Goal: Information Seeking & Learning: Learn about a topic

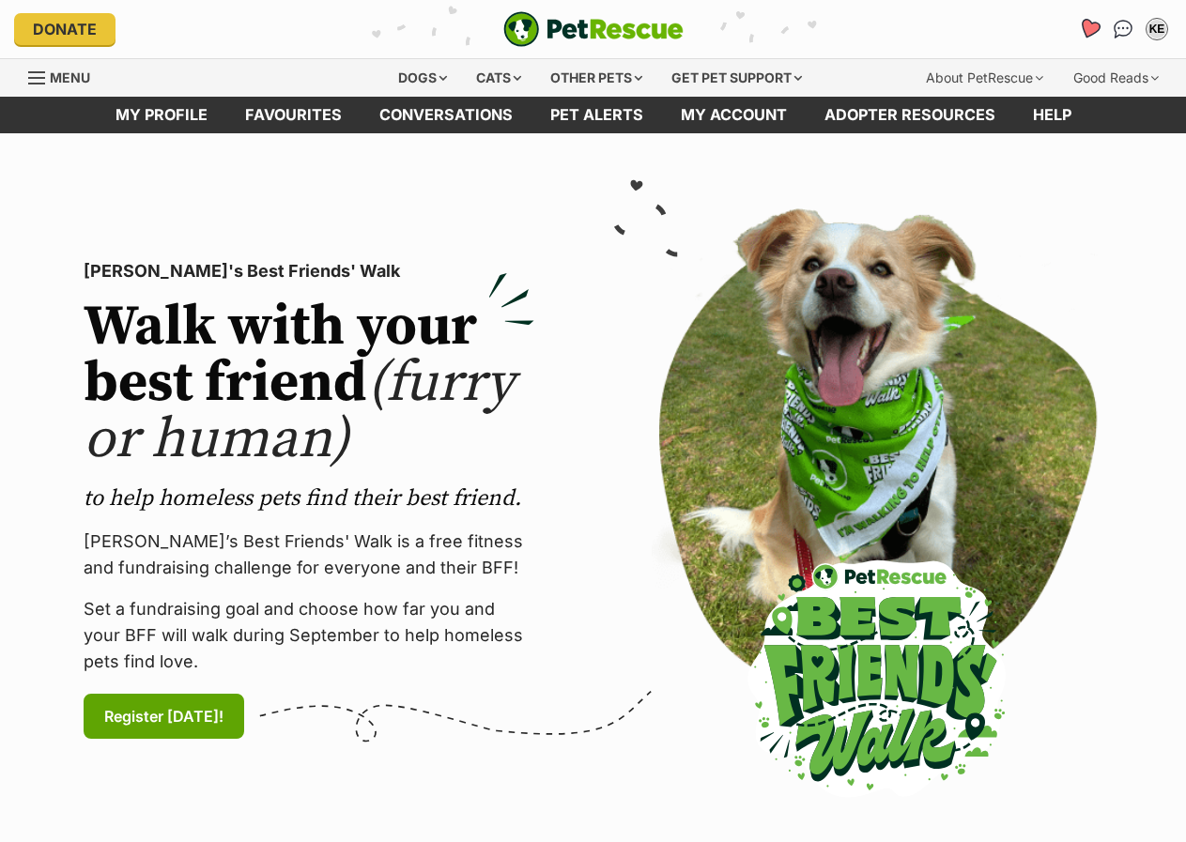
click at [1097, 28] on icon "Favourites" at bounding box center [1089, 29] width 23 height 22
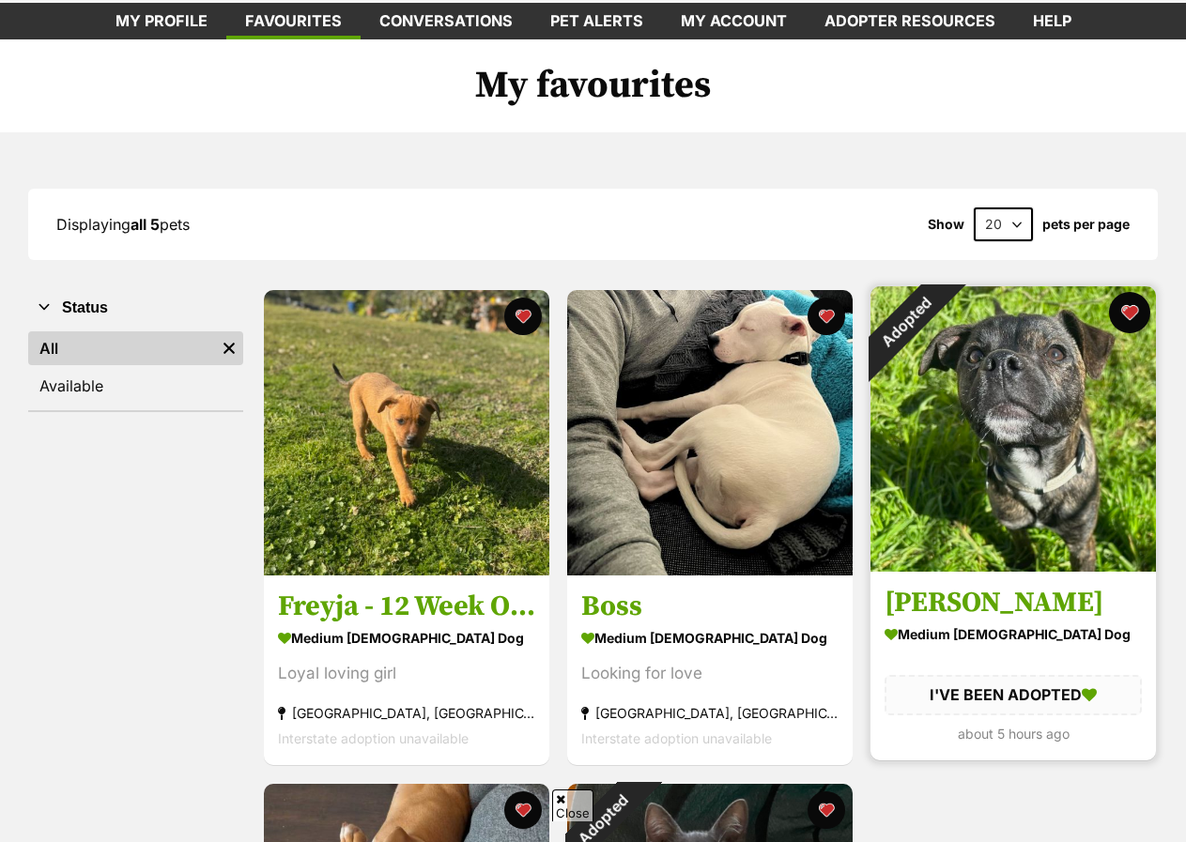
click at [1124, 315] on button "favourite" at bounding box center [1129, 312] width 41 height 41
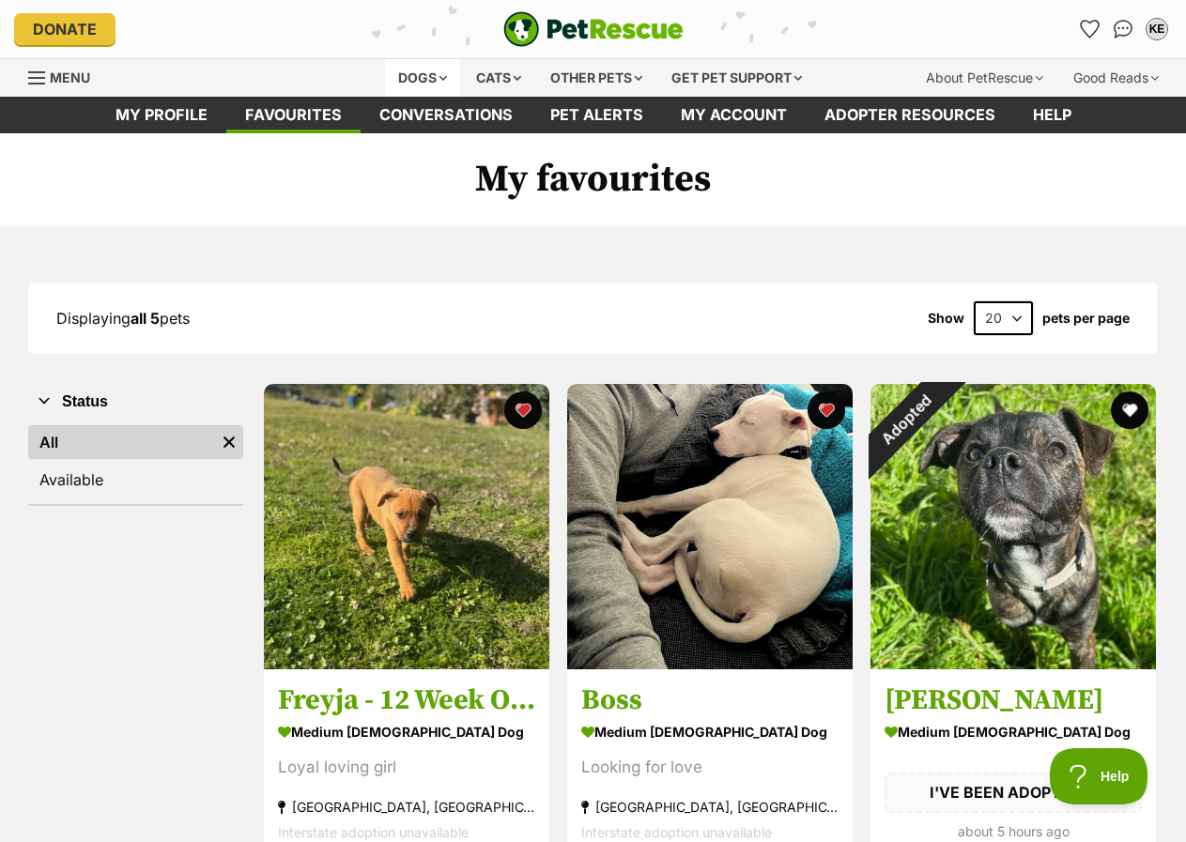
click at [415, 79] on div "Dogs" at bounding box center [422, 78] width 75 height 38
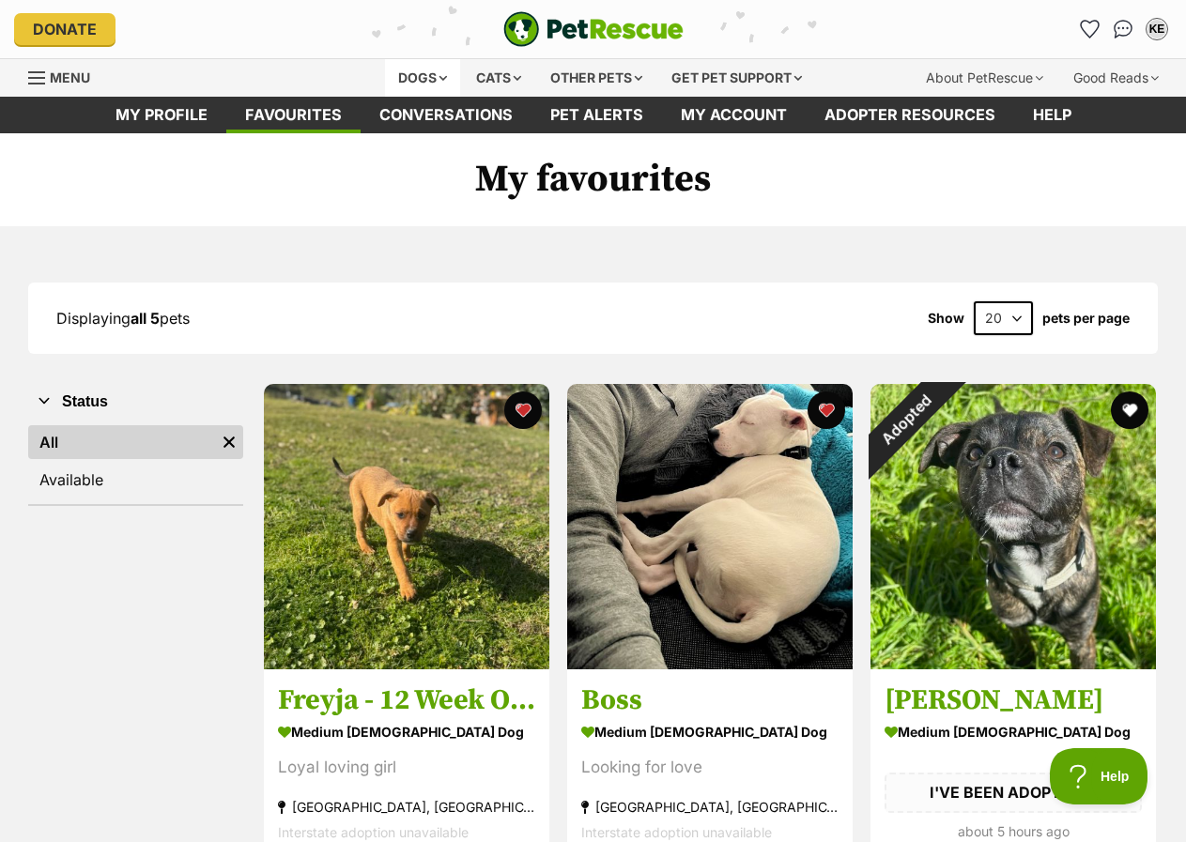
click at [417, 83] on div "Dogs" at bounding box center [422, 78] width 75 height 38
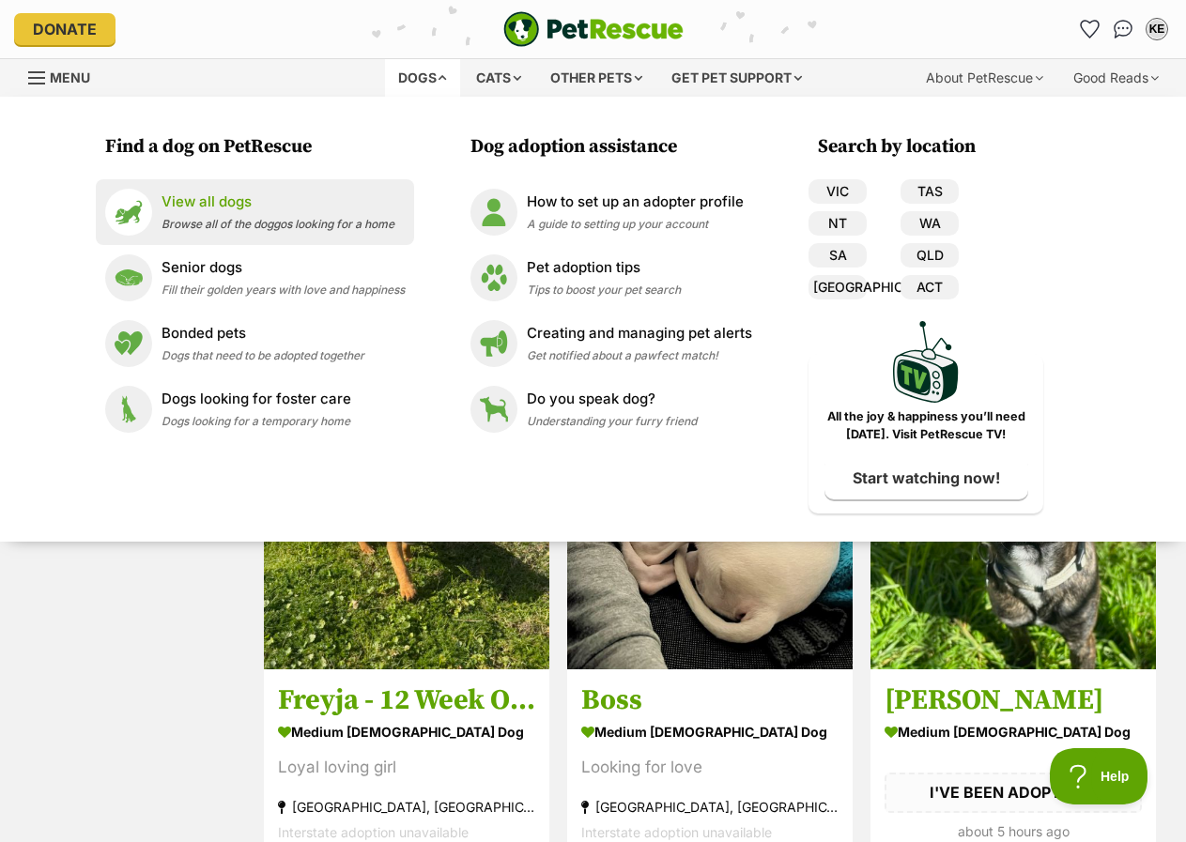
click at [261, 213] on div "View all dogs Browse all of the doggos looking for a home" at bounding box center [277, 212] width 233 height 40
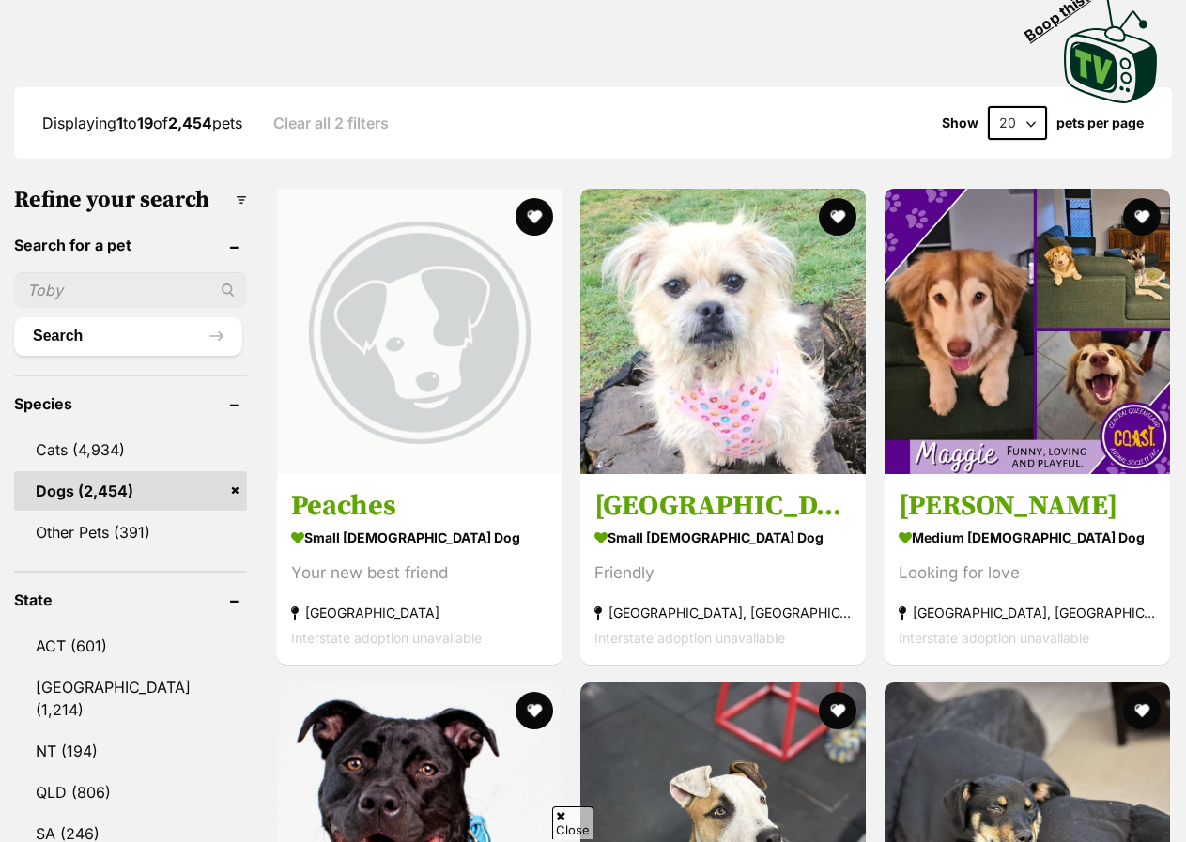
scroll to position [638, 0]
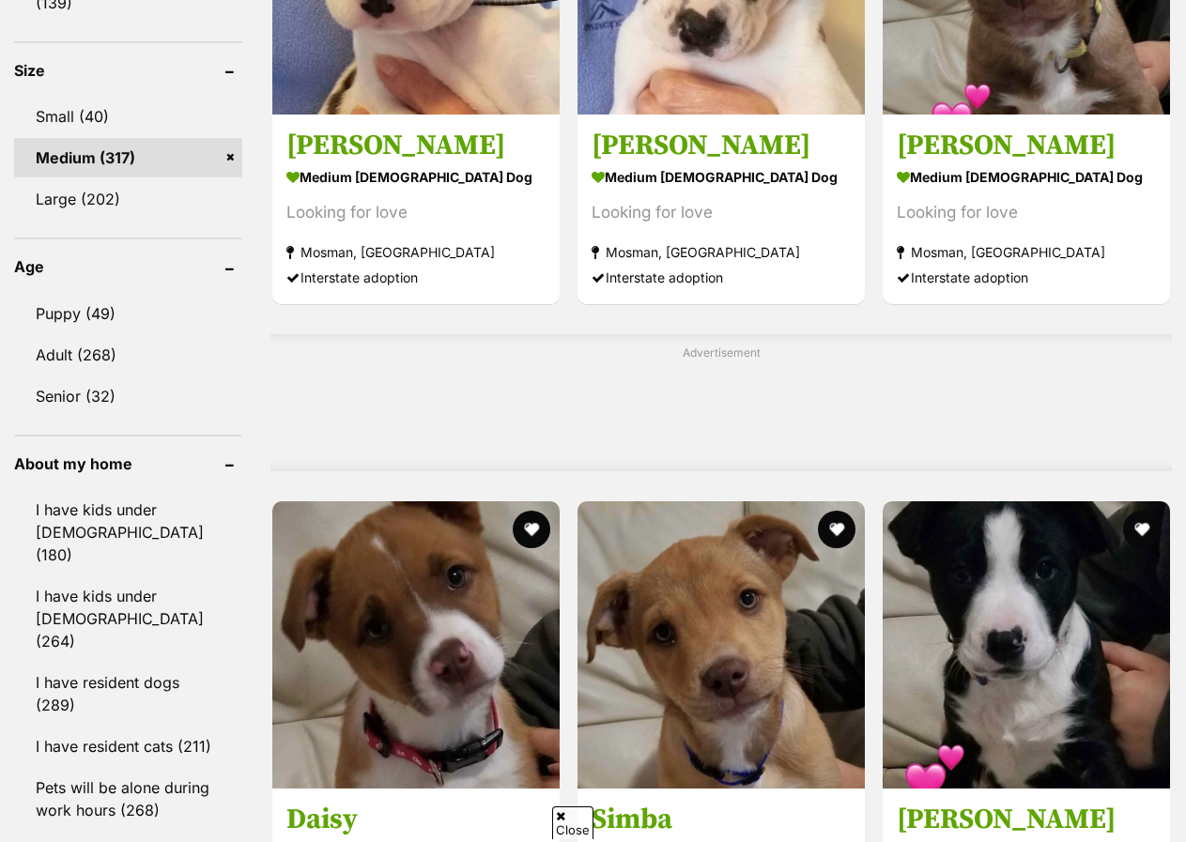
scroll to position [1315, 0]
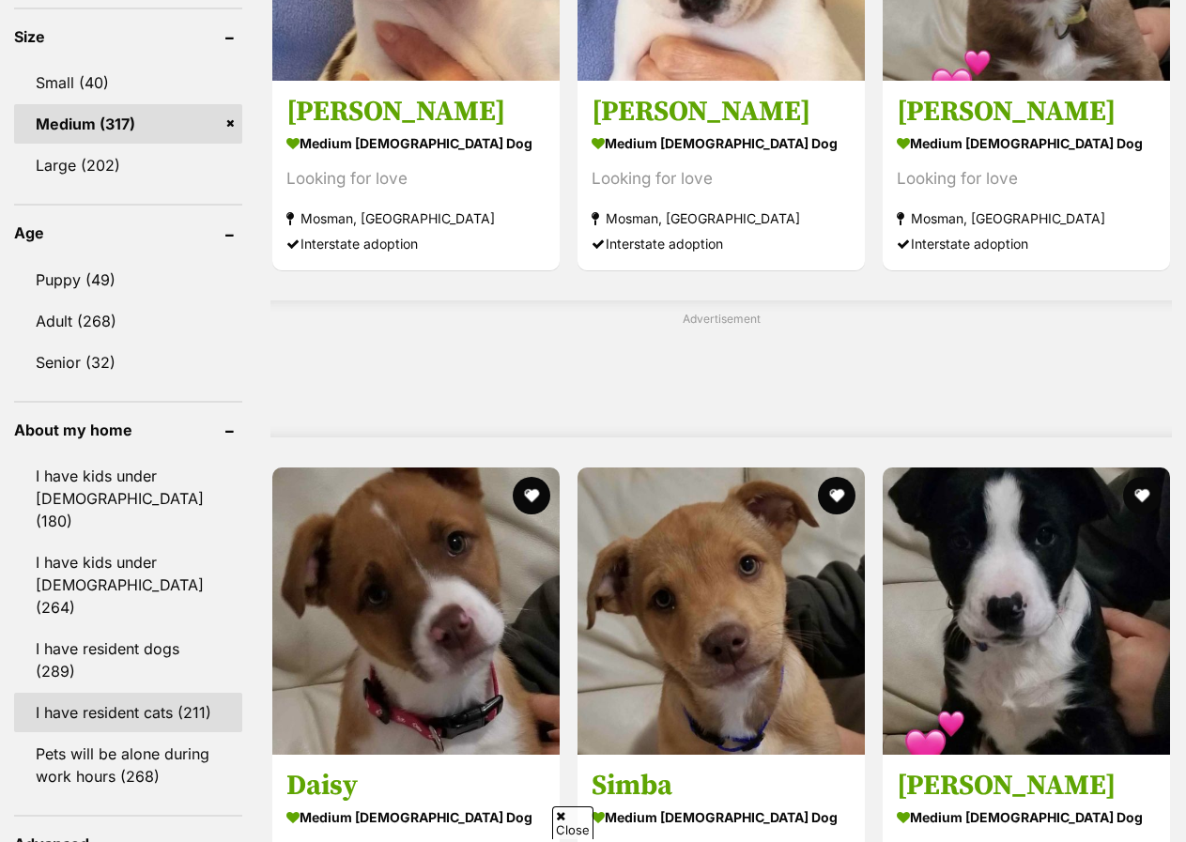
click at [112, 693] on link "I have resident cats (211)" at bounding box center [128, 712] width 228 height 39
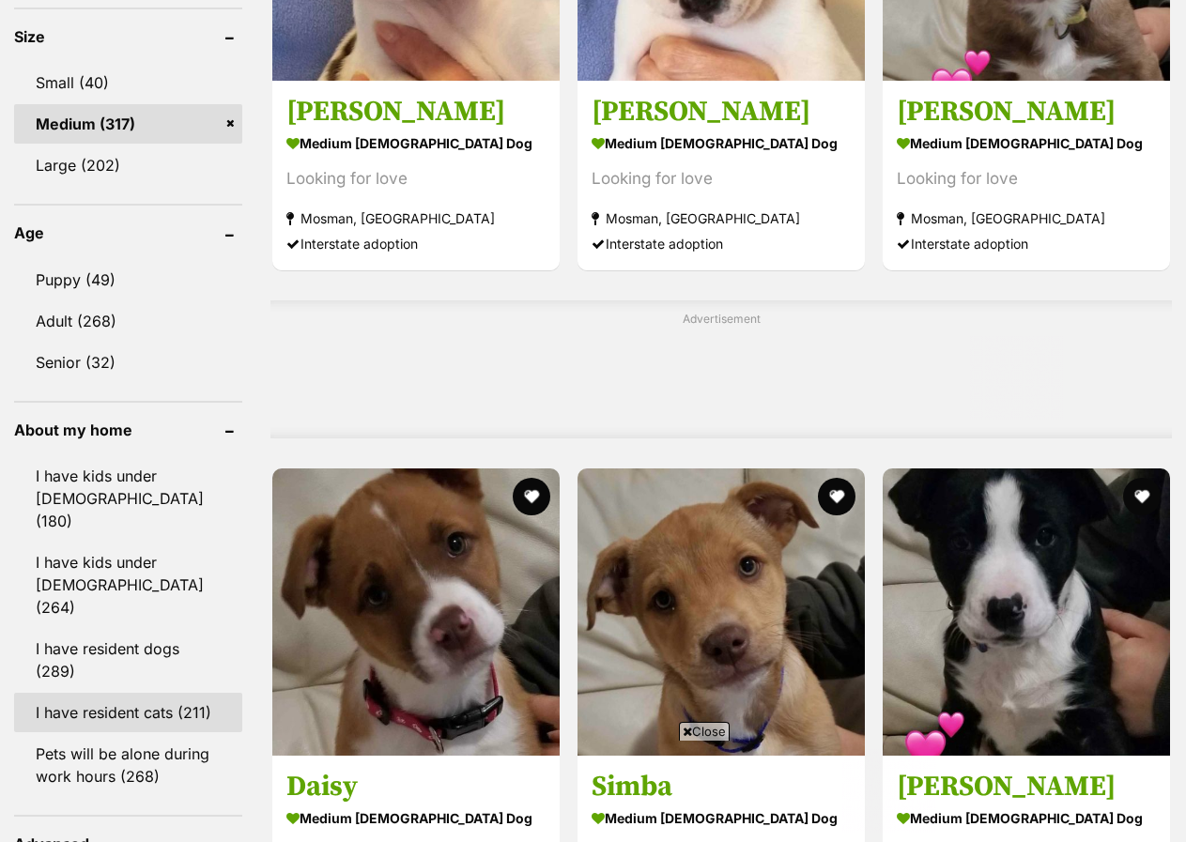
scroll to position [0, 0]
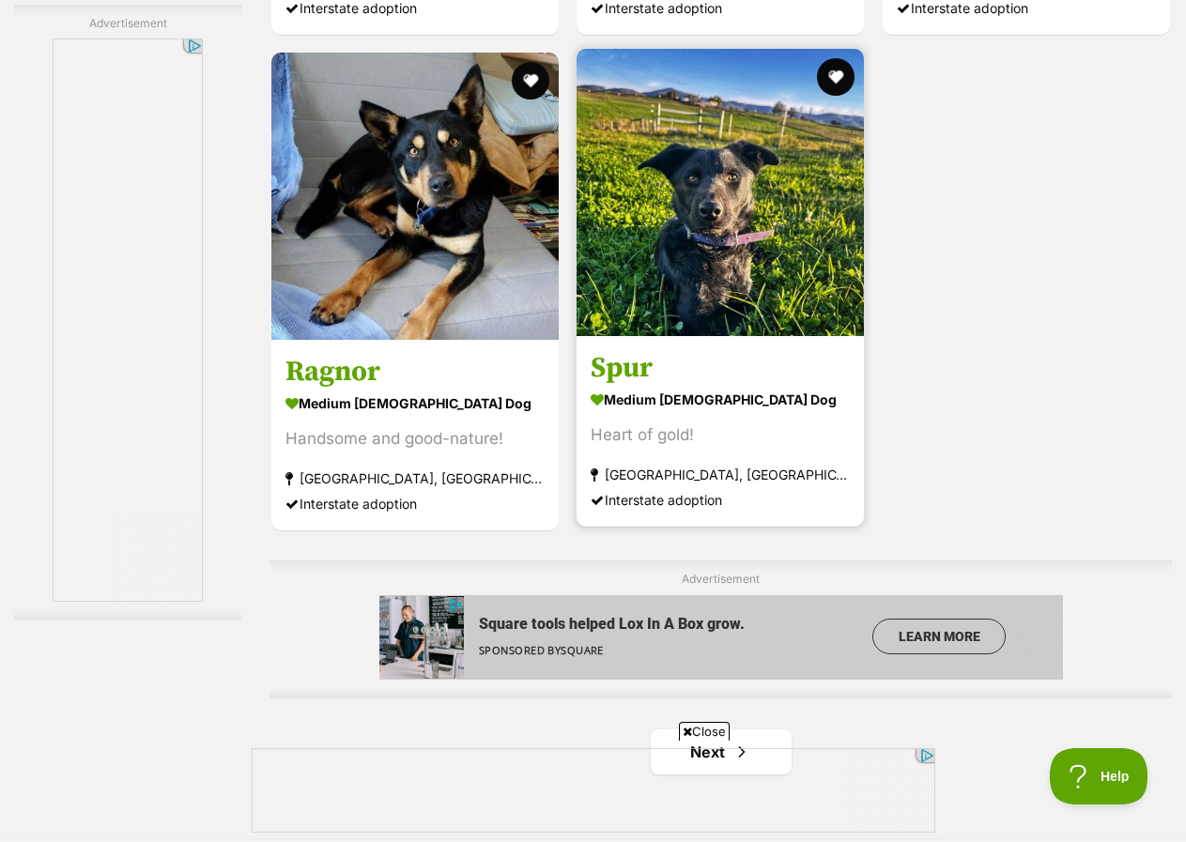
scroll to position [4225, 0]
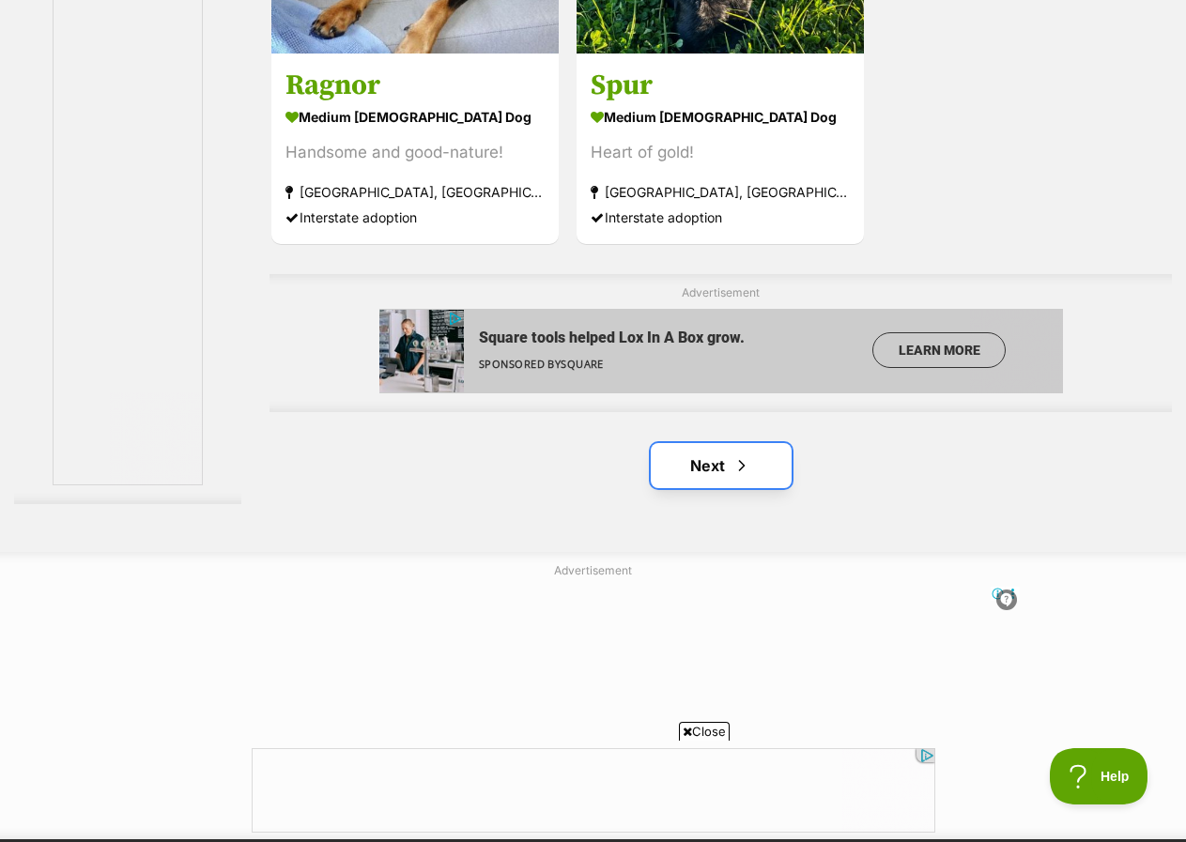
click at [701, 475] on link "Next" at bounding box center [721, 465] width 141 height 45
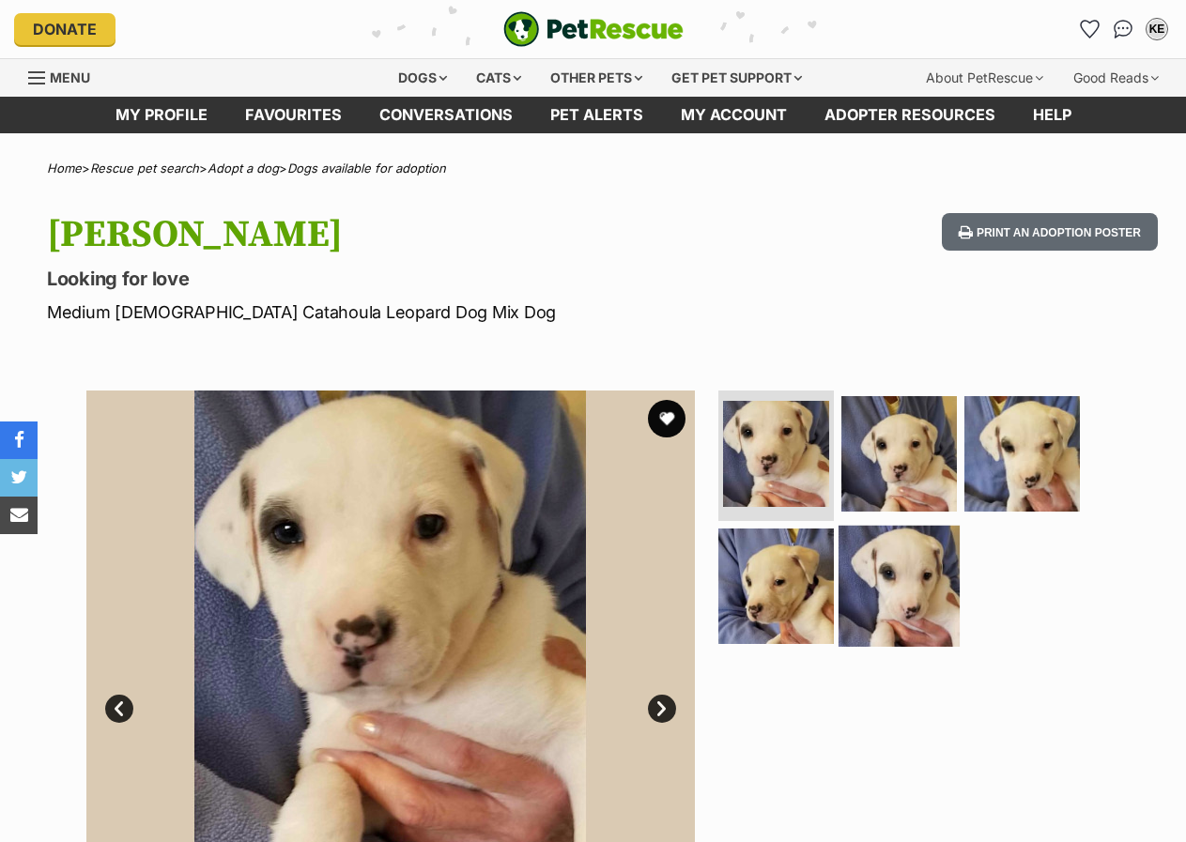
click at [895, 581] on img at bounding box center [898, 586] width 121 height 121
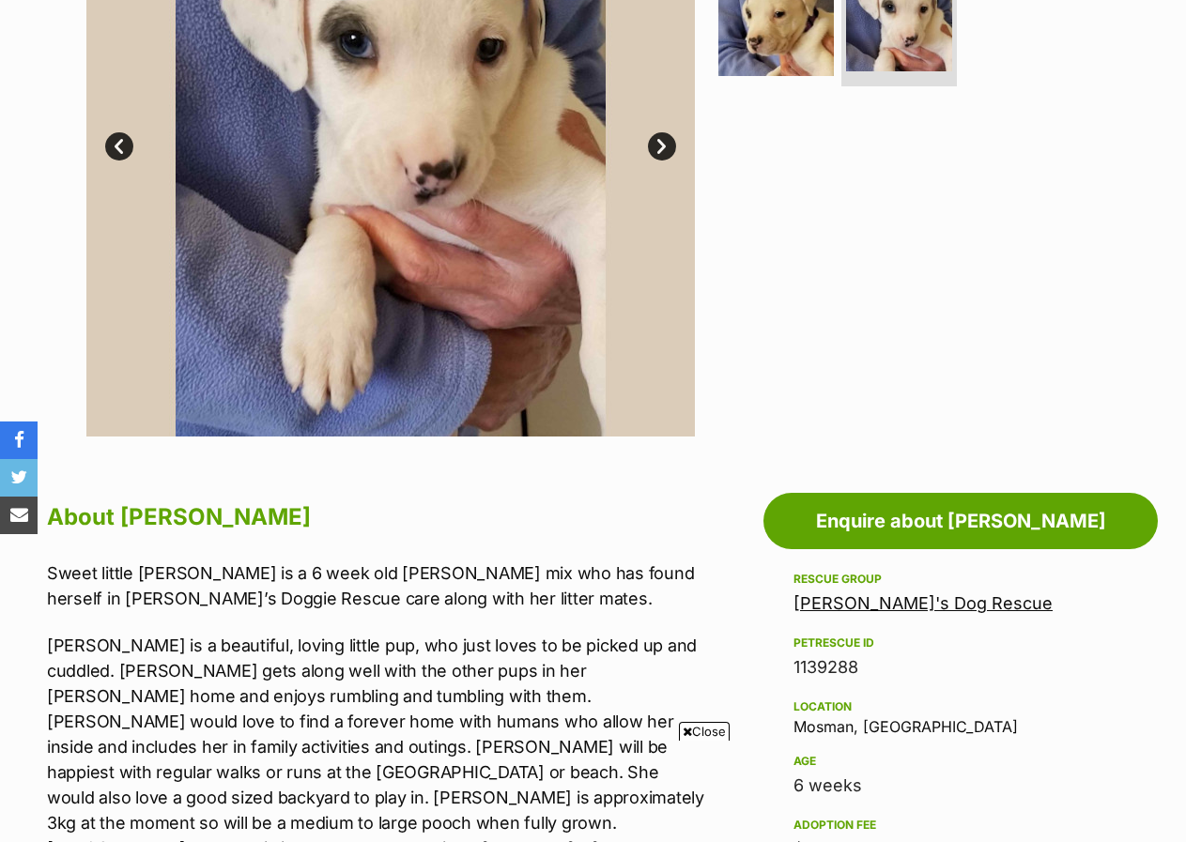
scroll to position [563, 0]
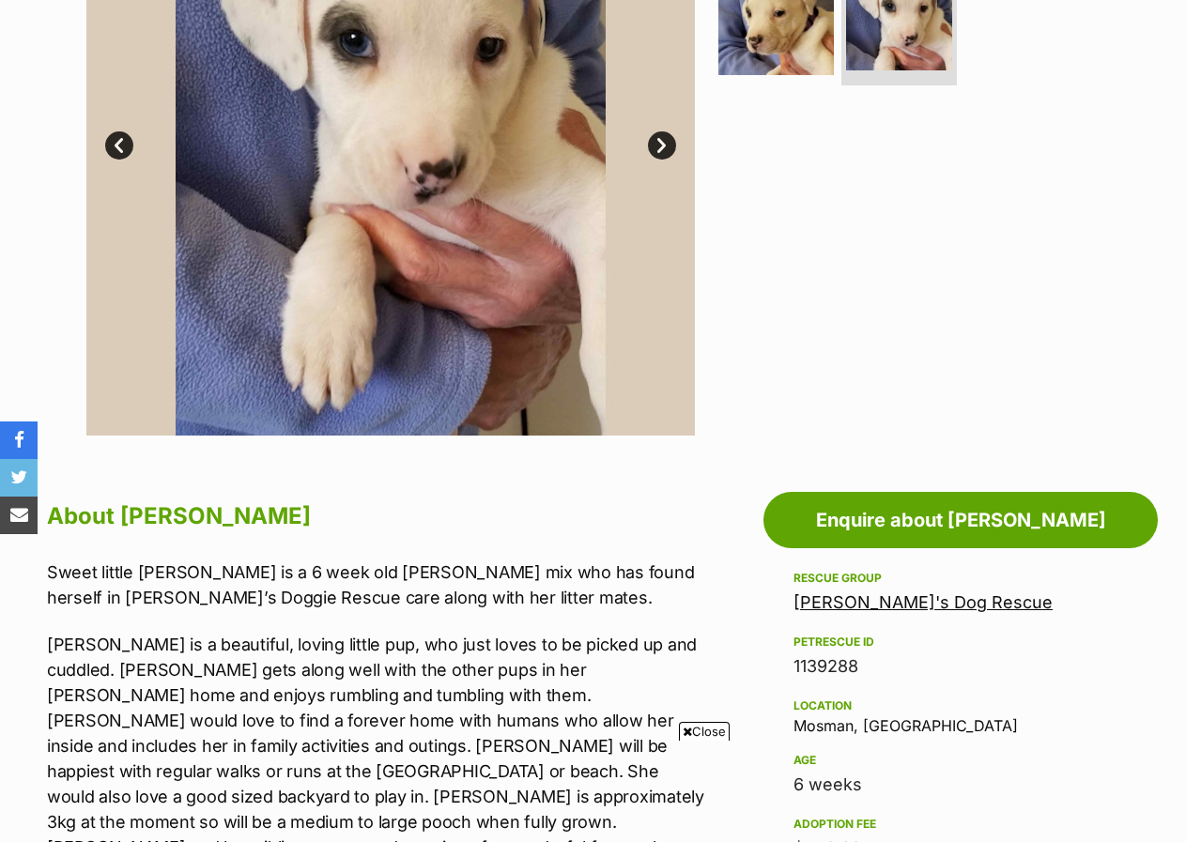
click at [696, 724] on span "Close" at bounding box center [704, 731] width 51 height 19
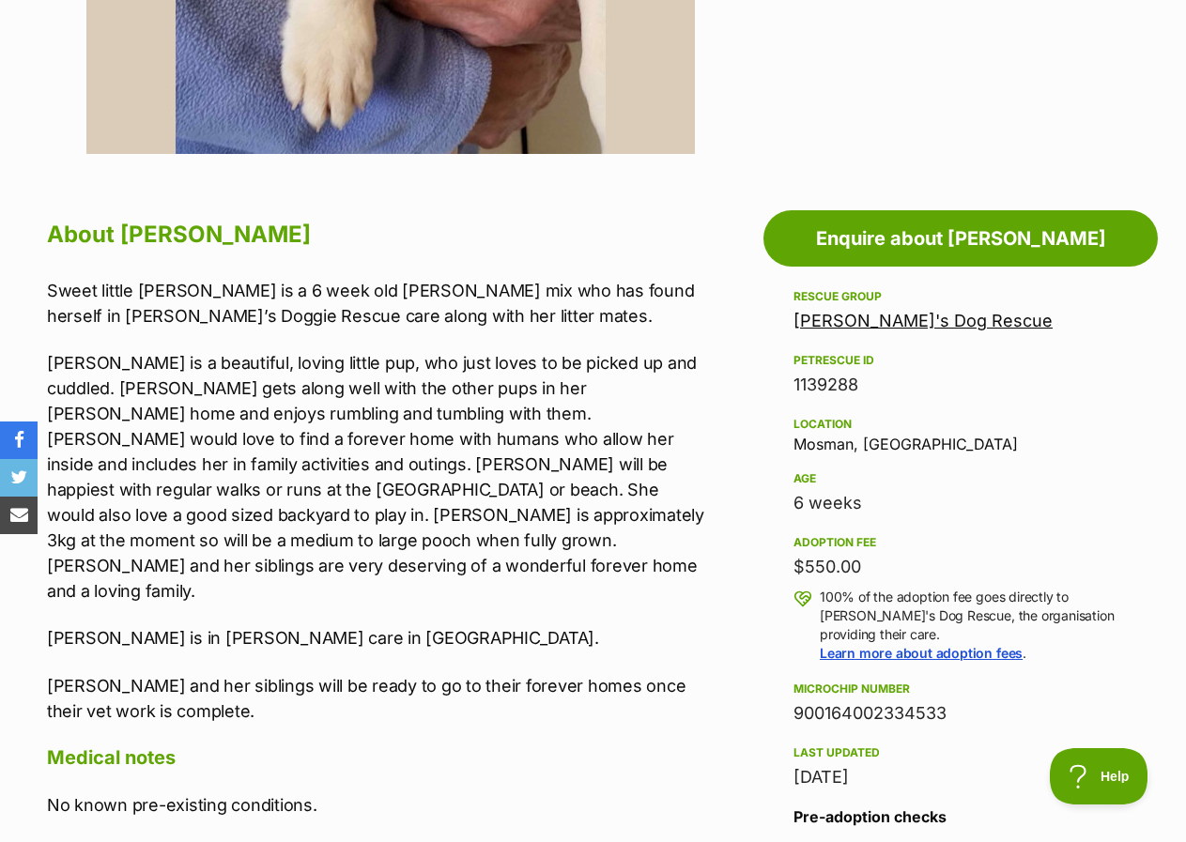
scroll to position [0, 0]
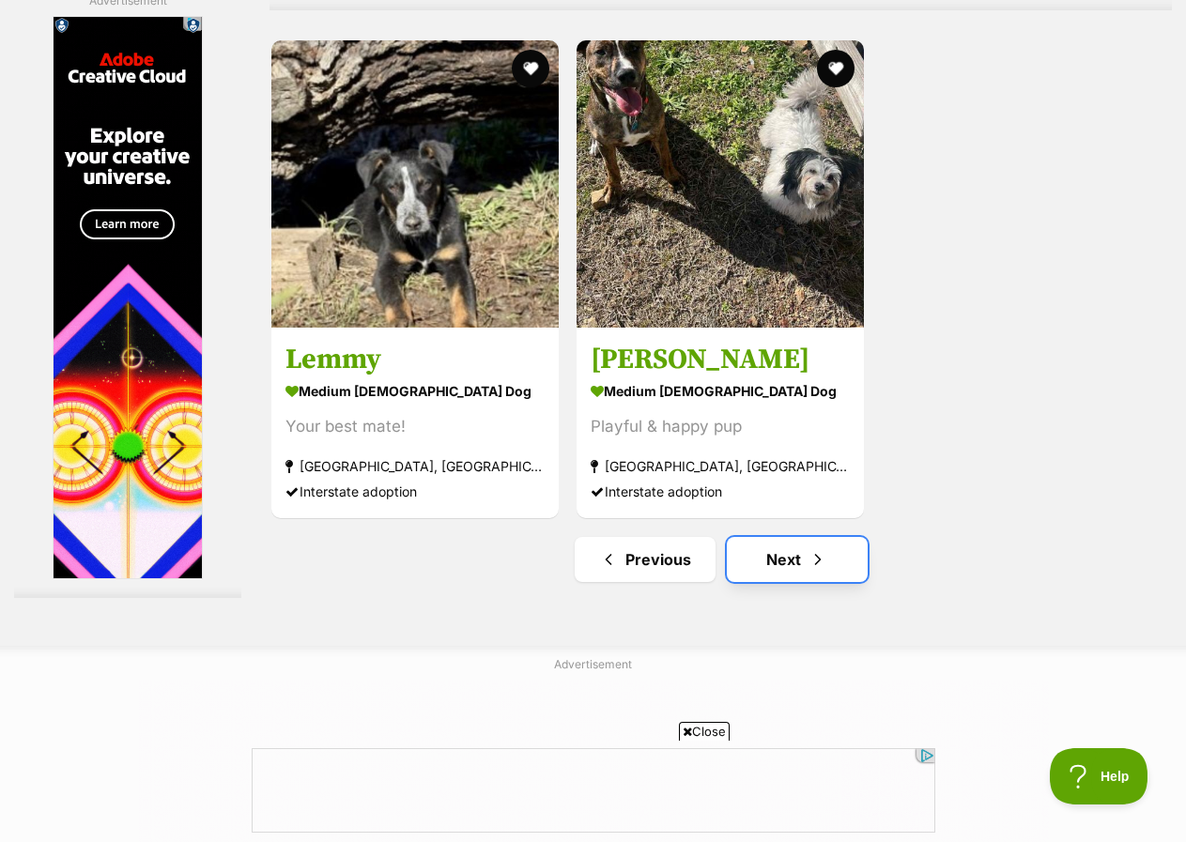
click at [781, 566] on link "Next" at bounding box center [797, 559] width 141 height 45
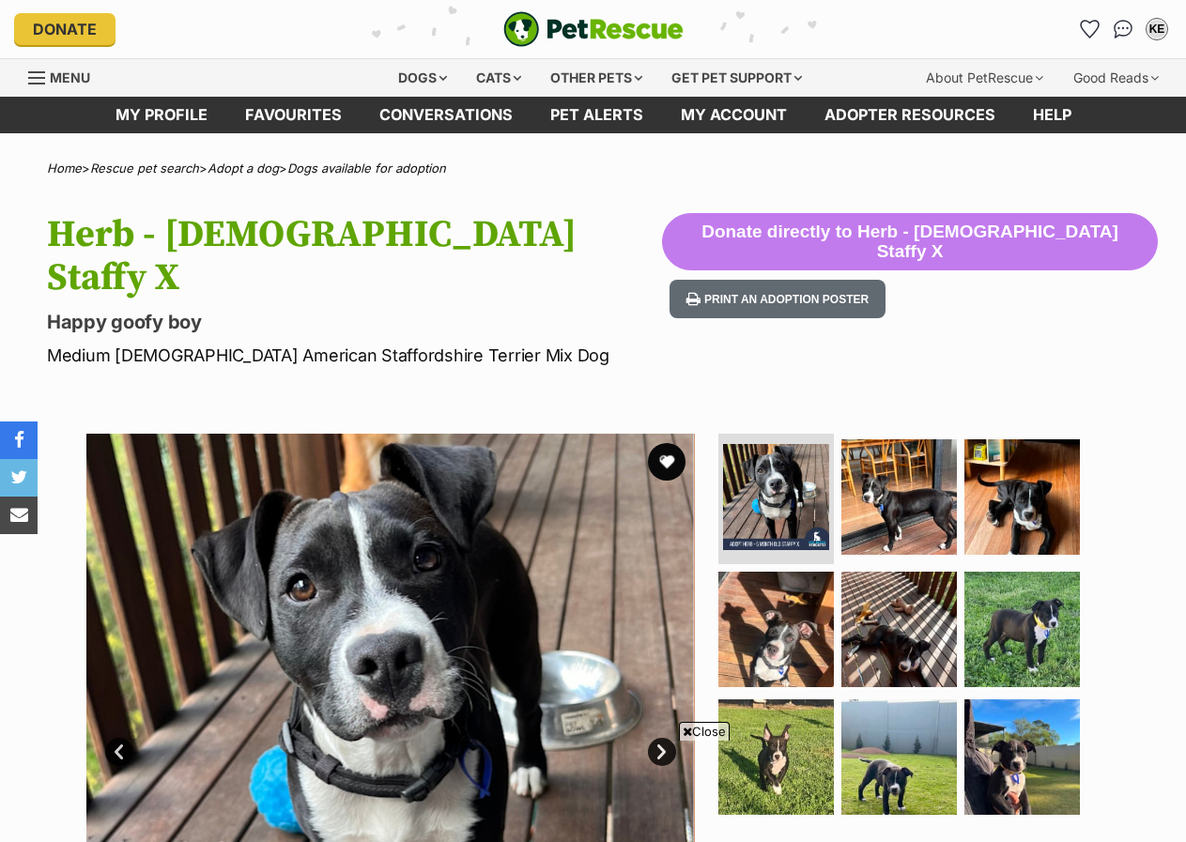
scroll to position [94, 0]
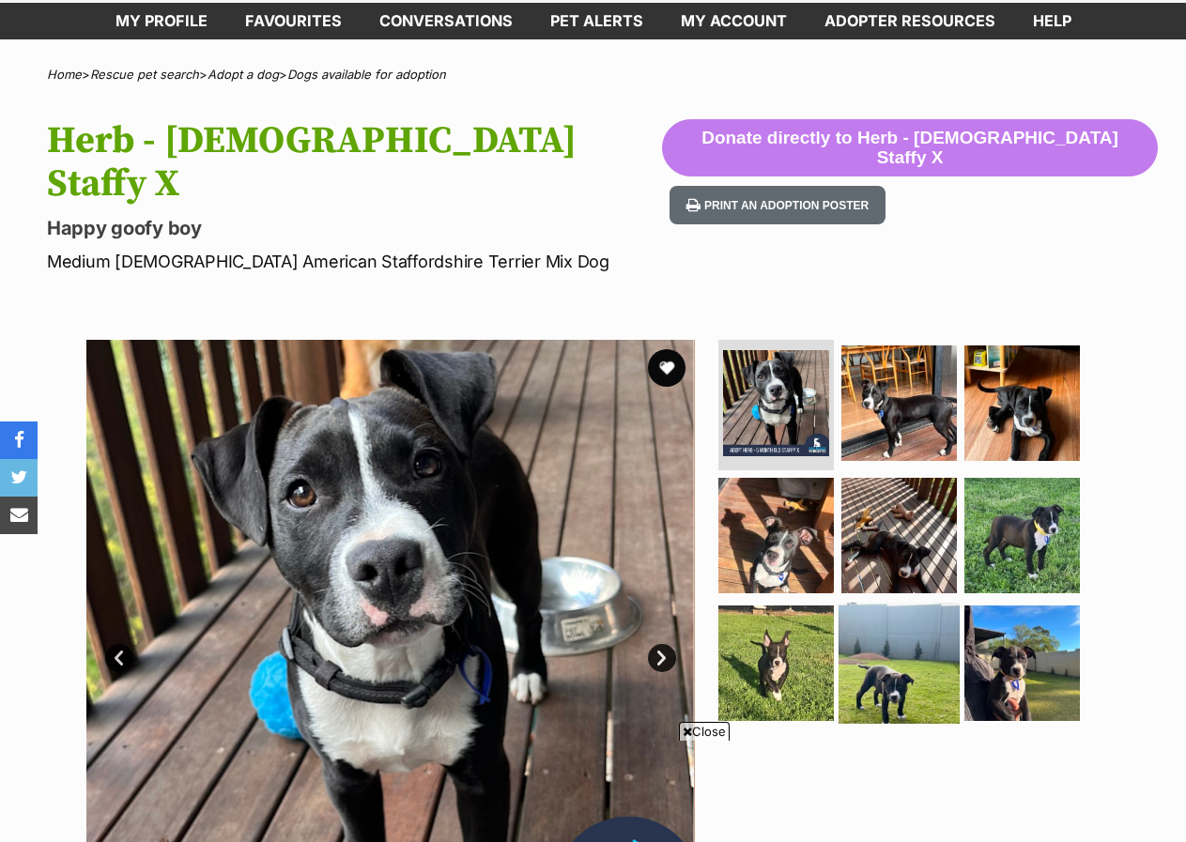
click at [888, 620] on img at bounding box center [898, 663] width 121 height 121
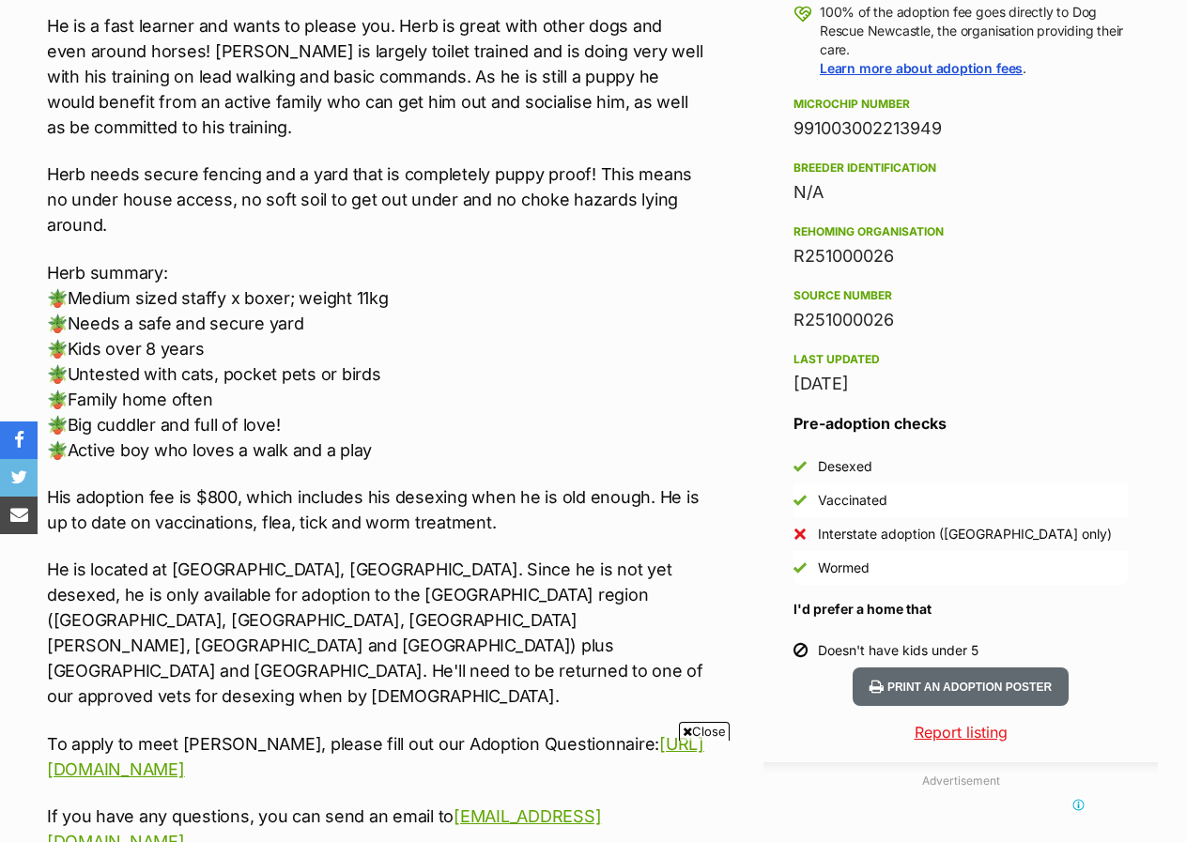
scroll to position [1502, 0]
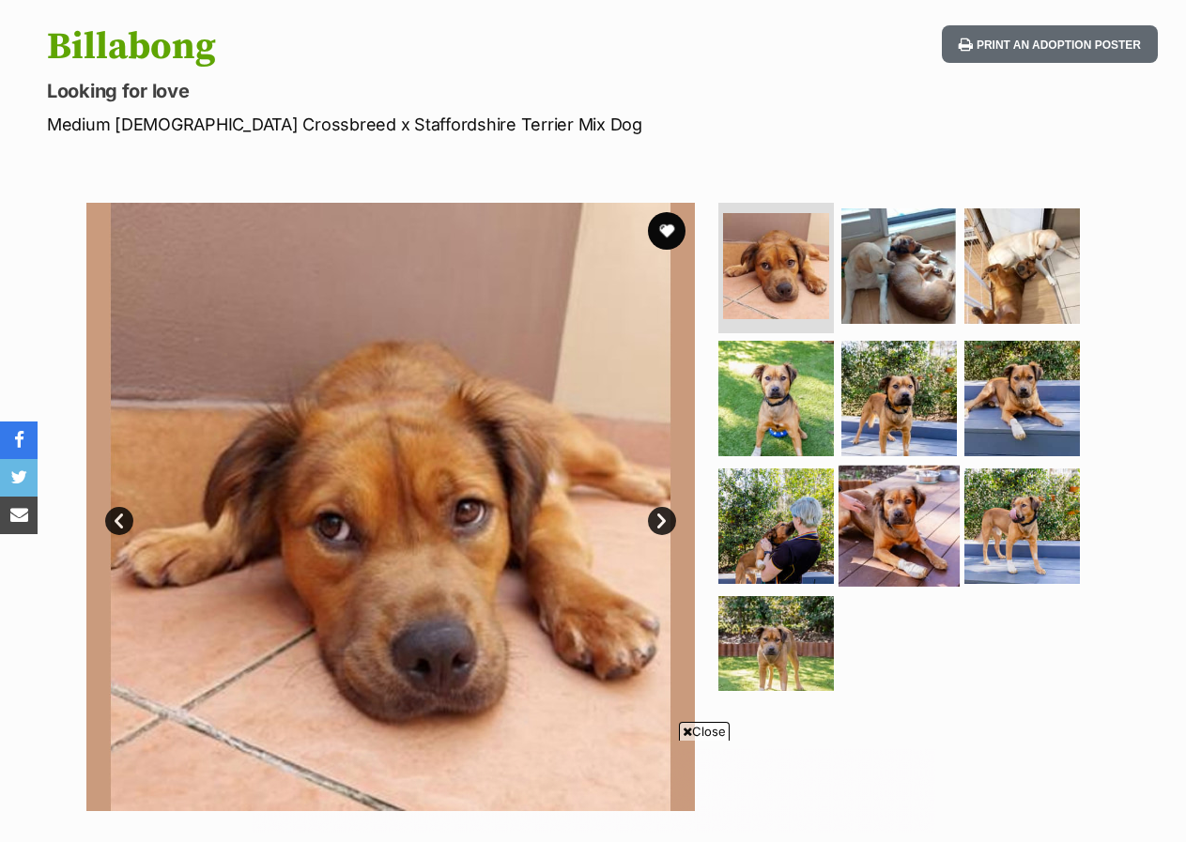
scroll to position [38, 0]
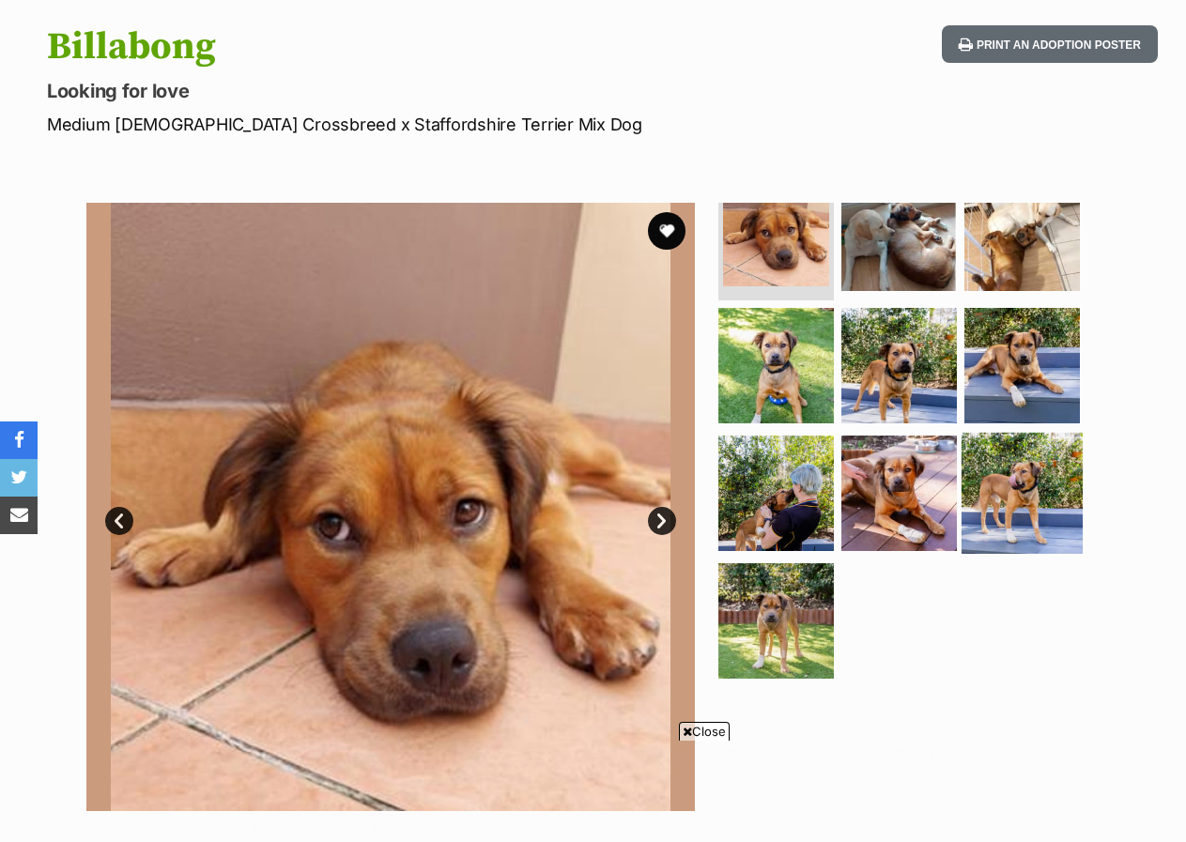
click at [1007, 476] on img at bounding box center [1021, 493] width 121 height 121
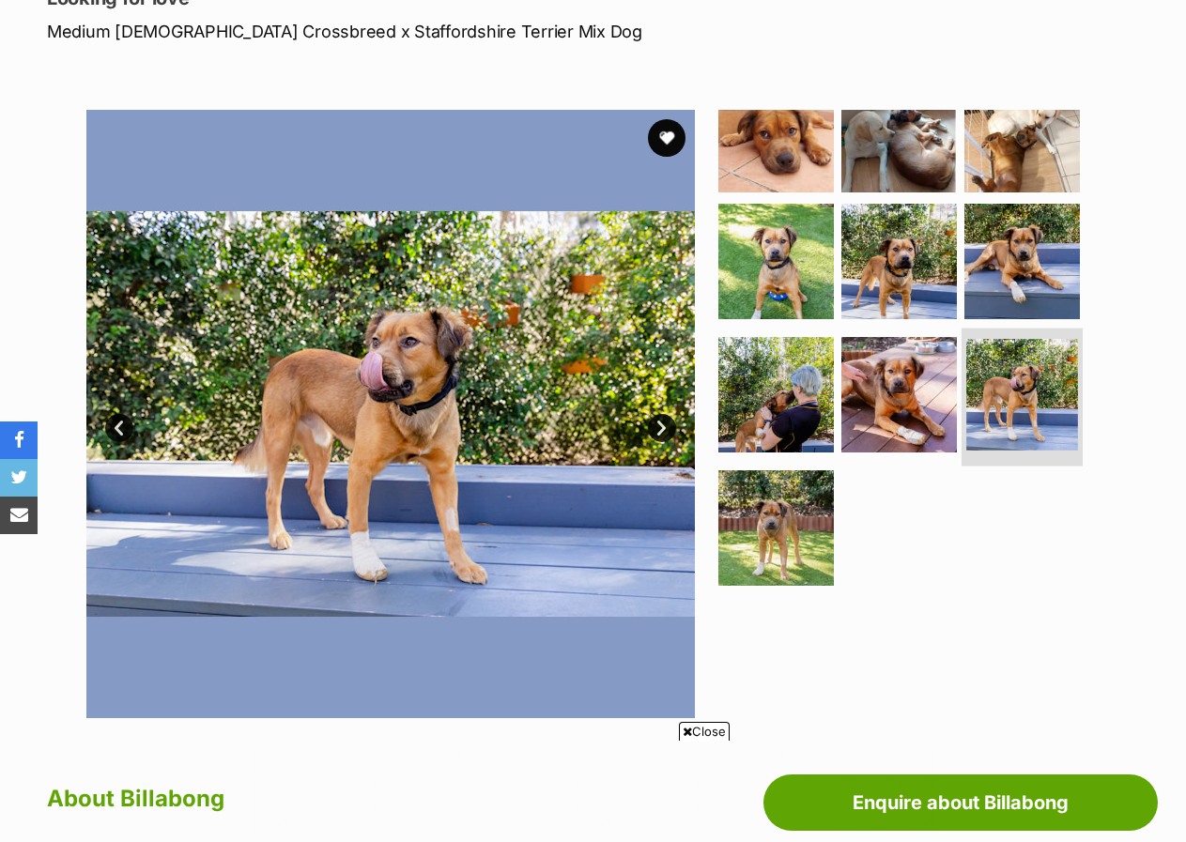
scroll to position [282, 0]
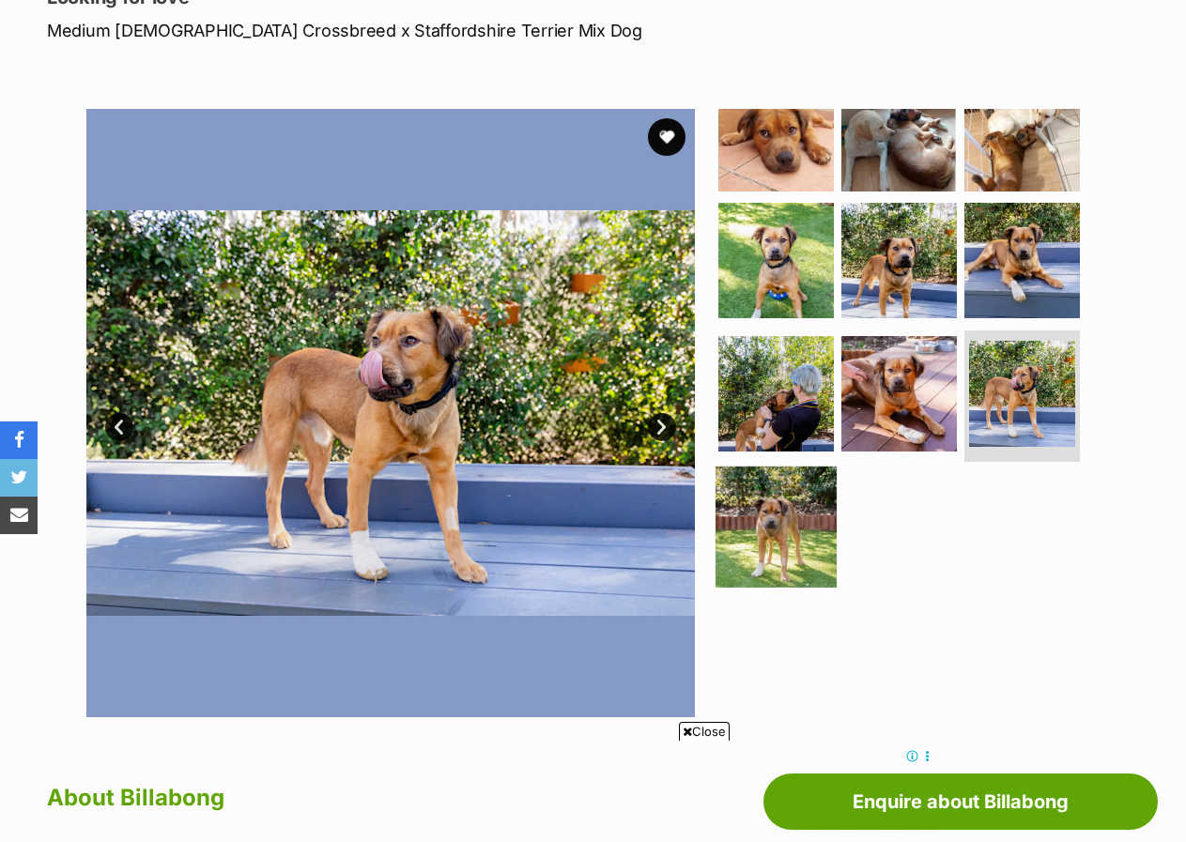
click at [792, 502] on img at bounding box center [775, 527] width 121 height 121
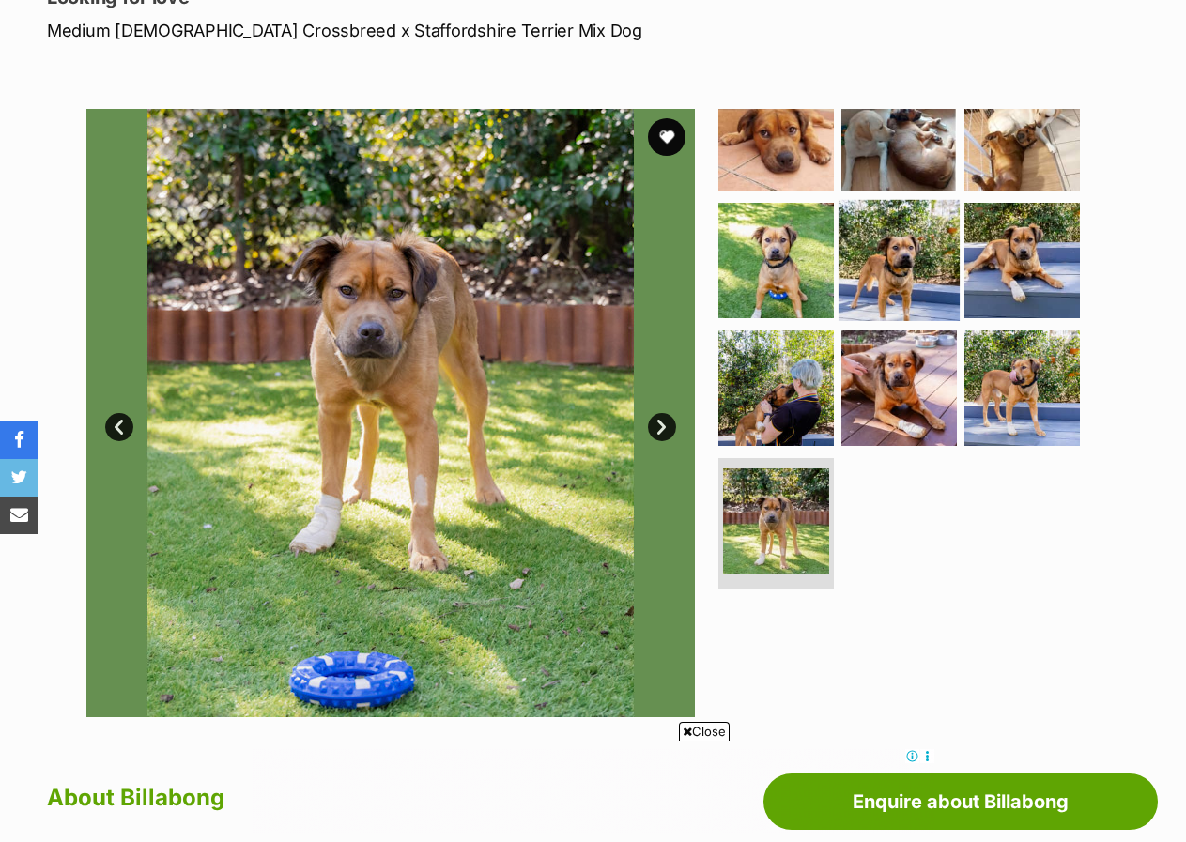
click at [904, 254] on img at bounding box center [898, 260] width 121 height 121
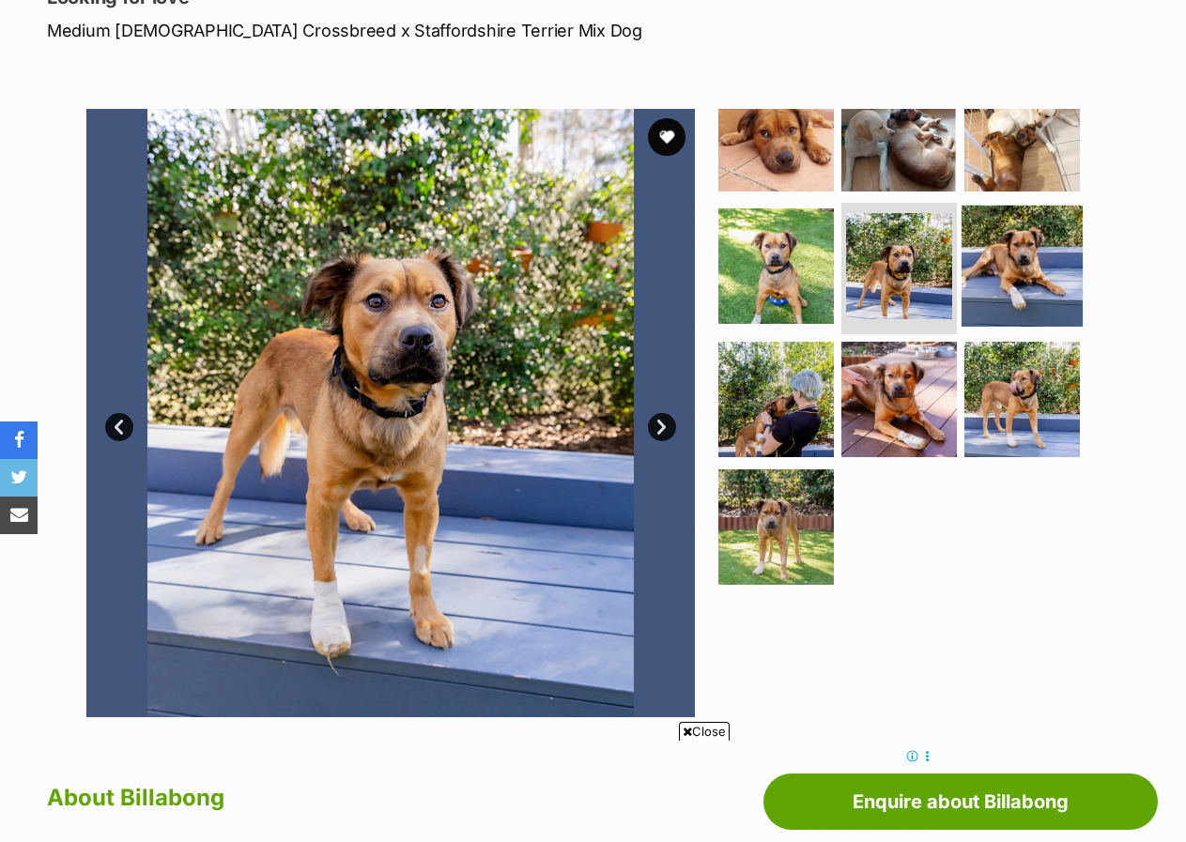
click at [1021, 258] on img at bounding box center [1021, 266] width 121 height 121
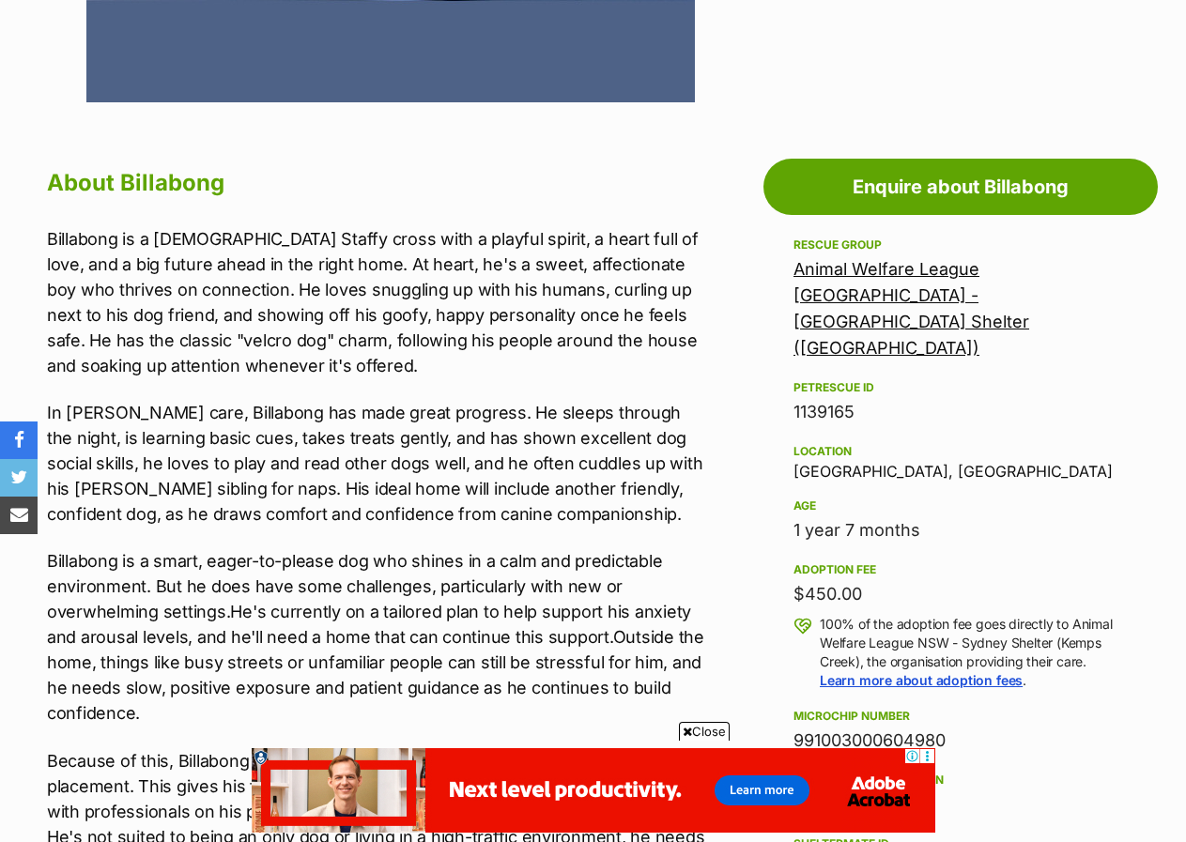
scroll to position [939, 0]
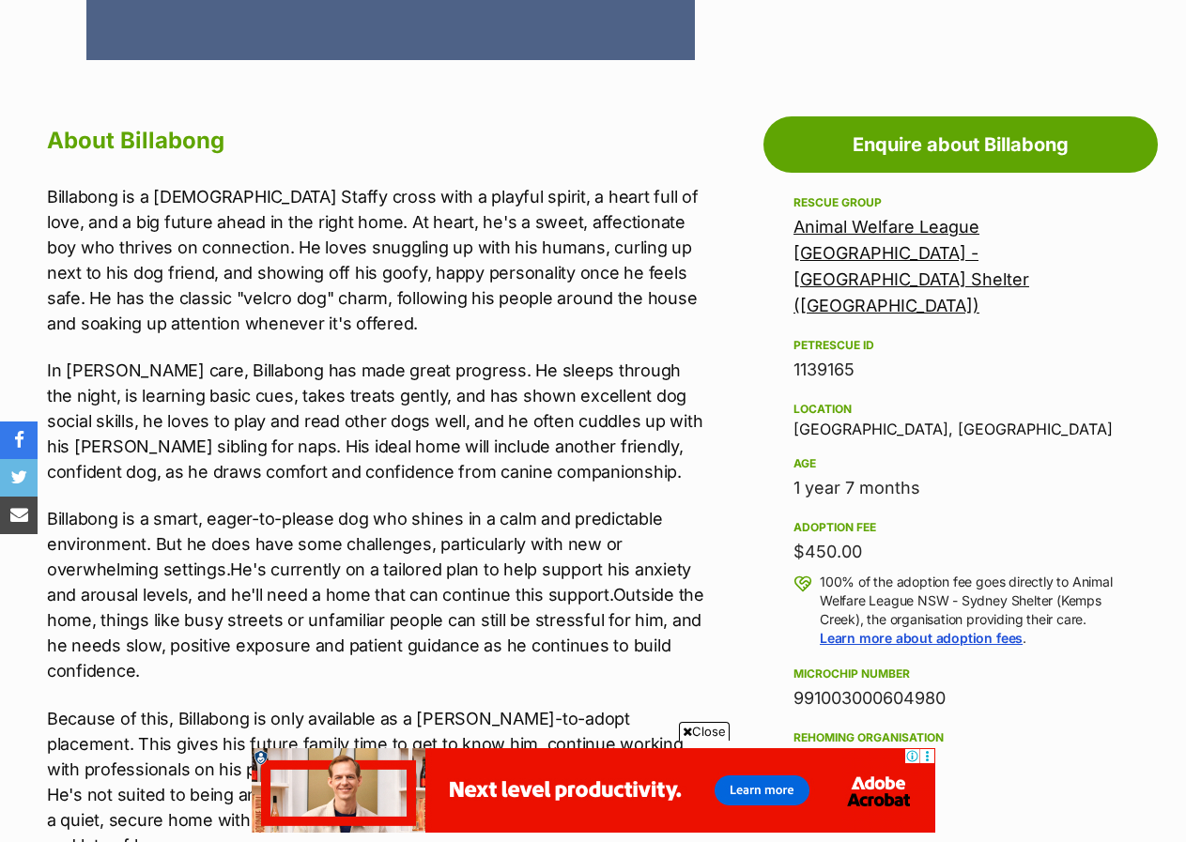
click at [708, 730] on span "Close" at bounding box center [704, 731] width 51 height 19
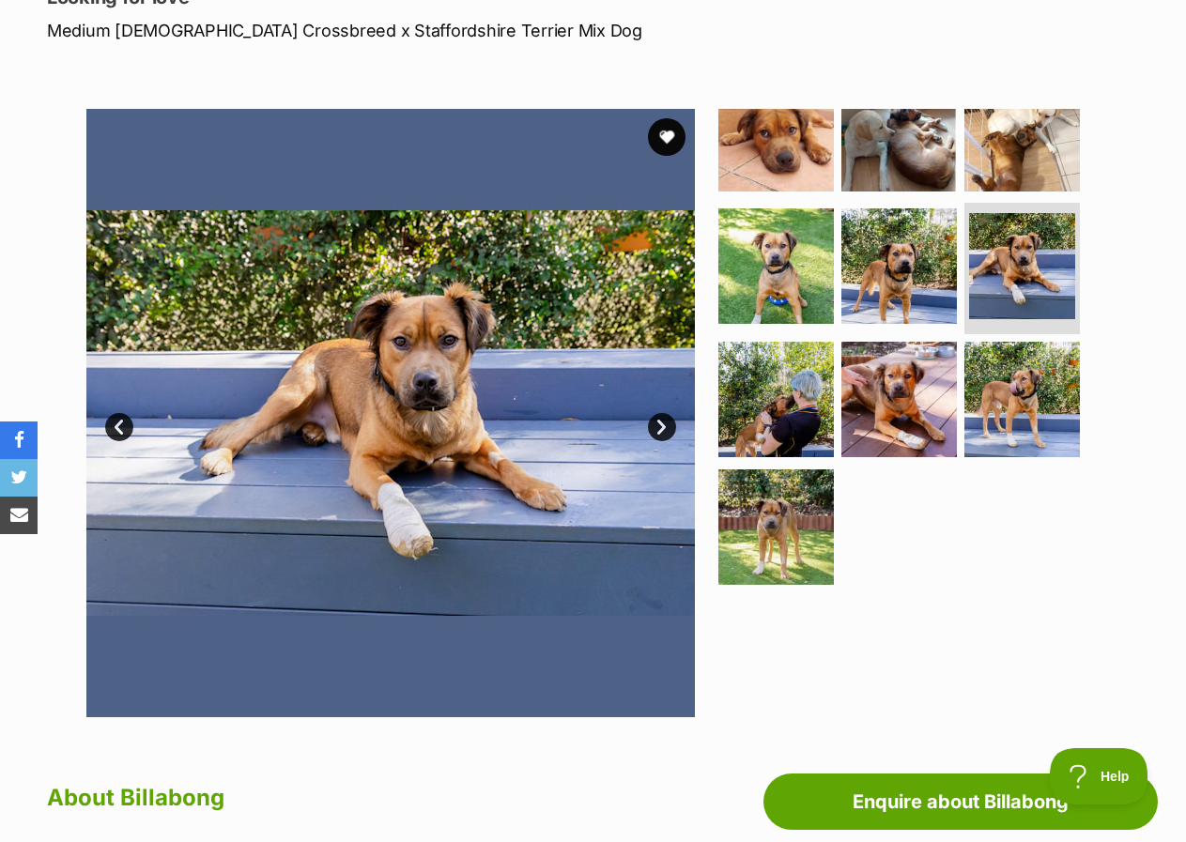
scroll to position [0, 0]
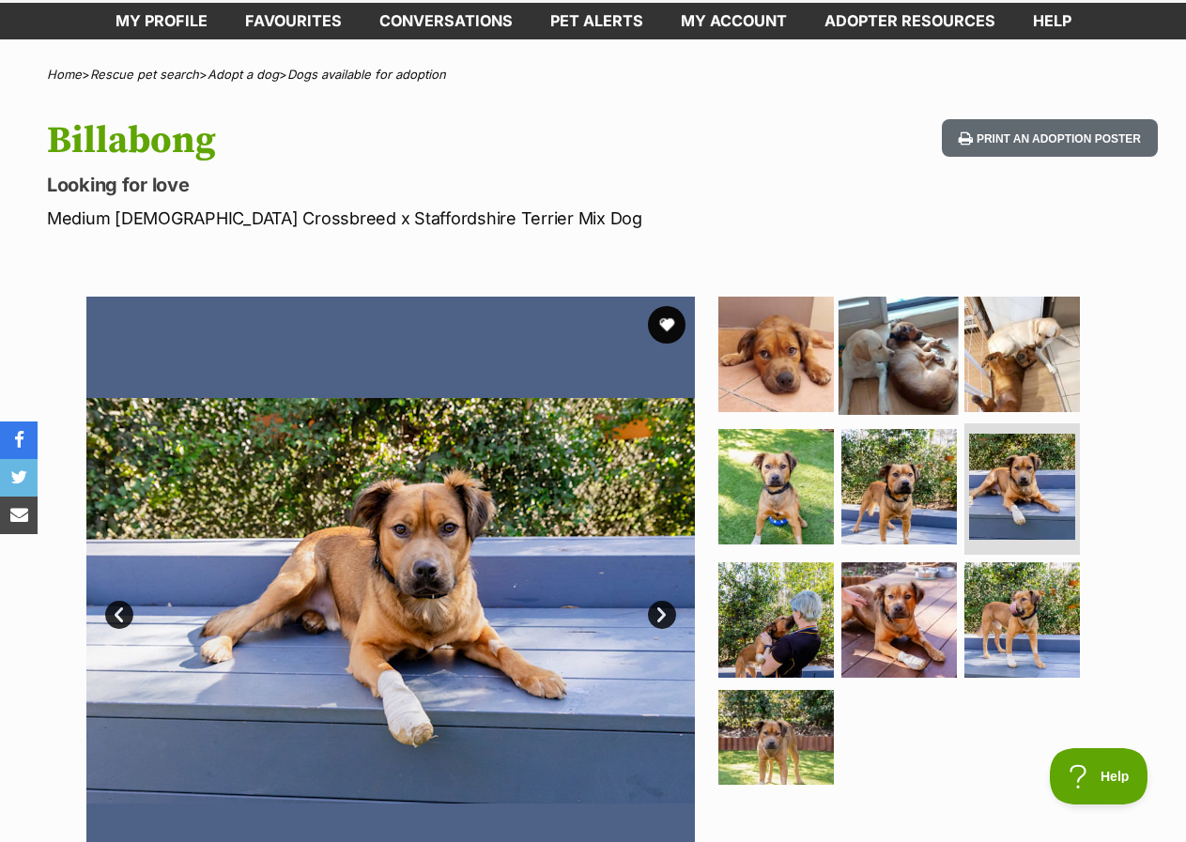
click at [914, 336] on img at bounding box center [898, 353] width 121 height 121
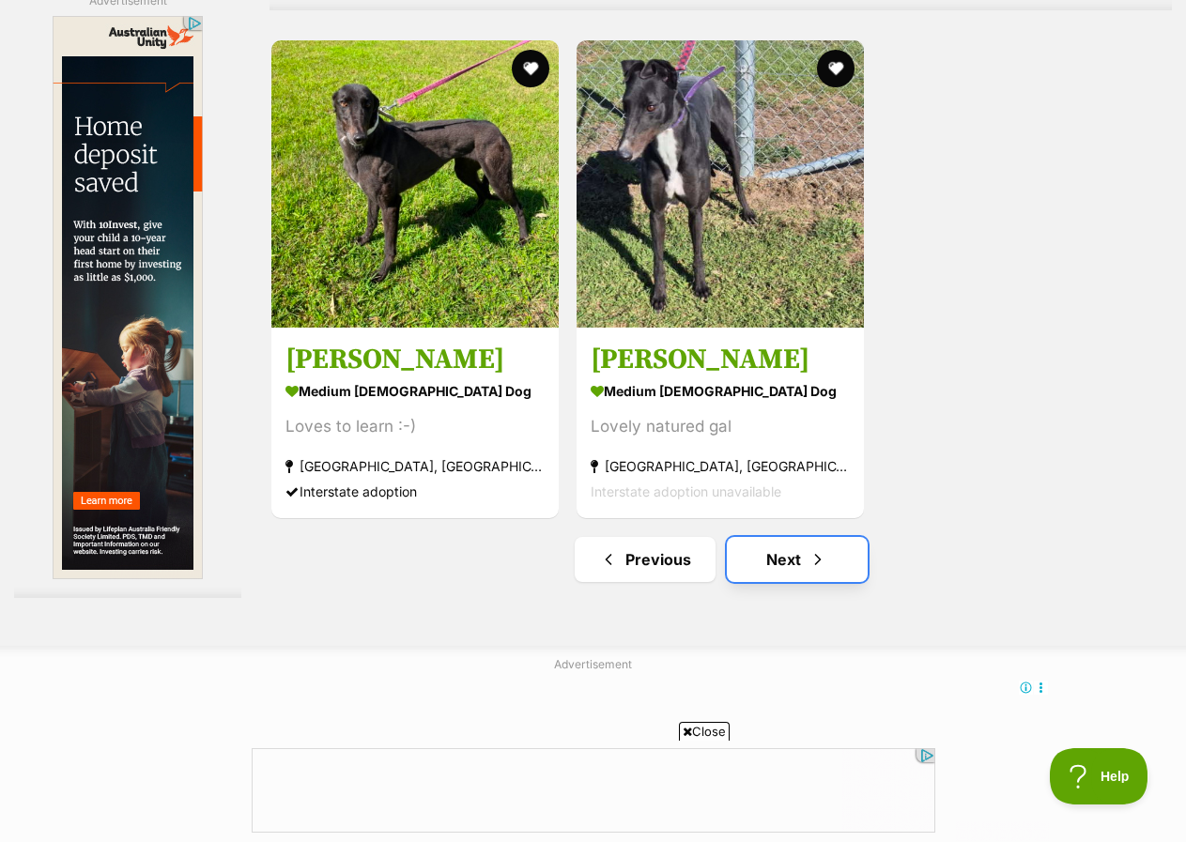
click at [759, 568] on link "Next" at bounding box center [797, 559] width 141 height 45
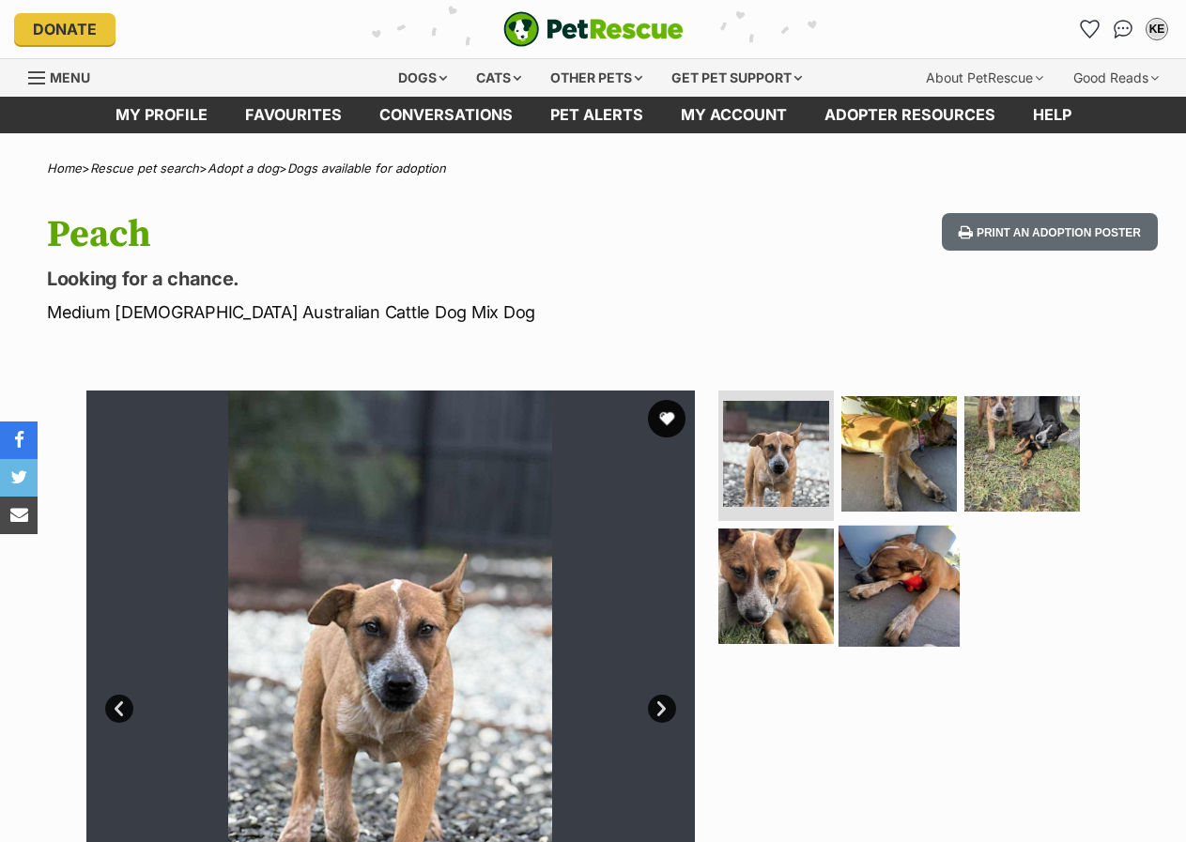
click at [931, 575] on img at bounding box center [898, 586] width 121 height 121
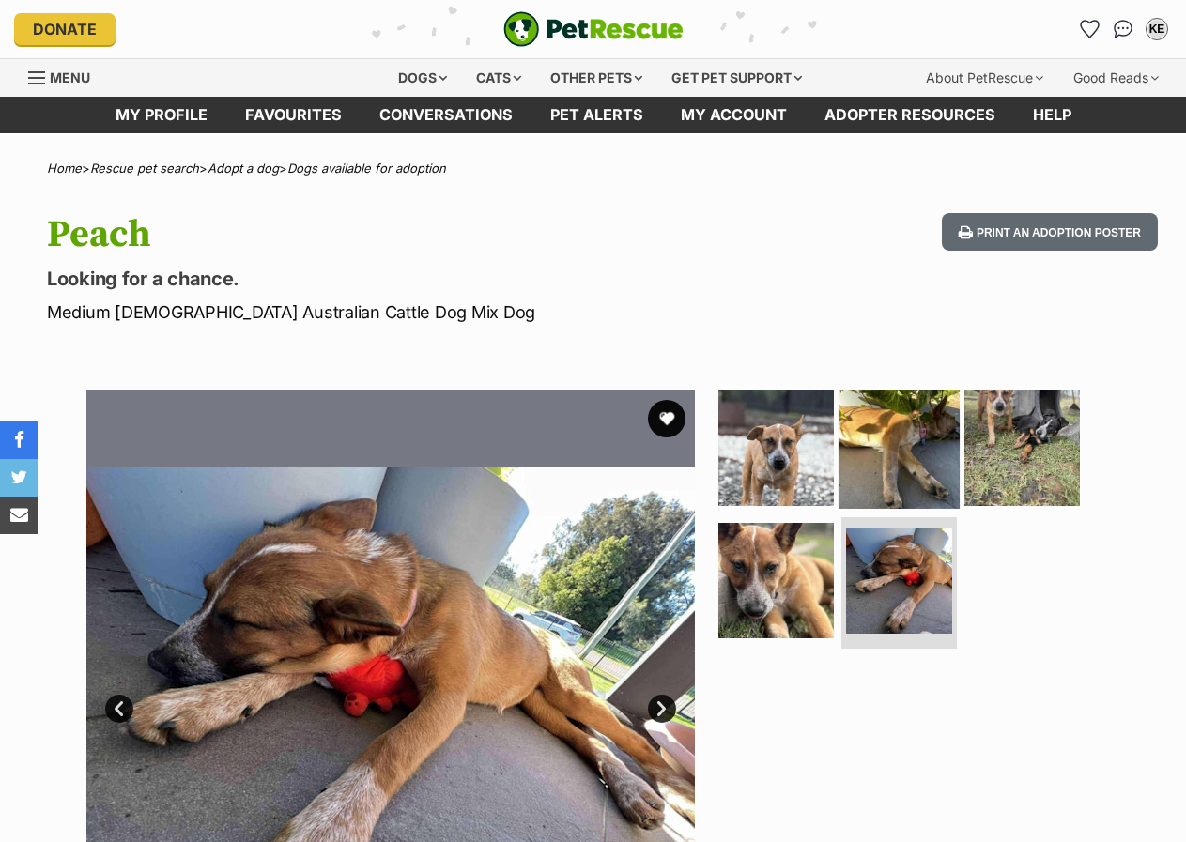
click at [913, 464] on img at bounding box center [898, 447] width 121 height 121
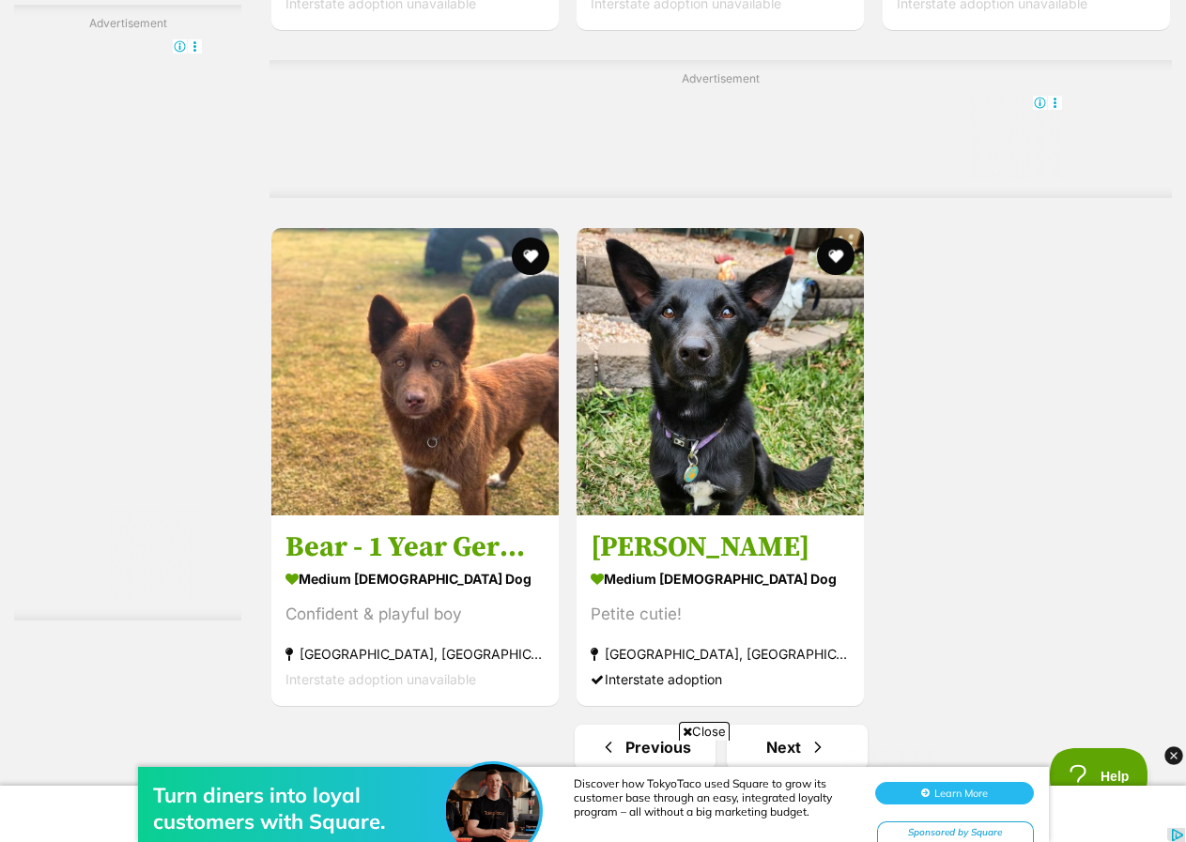
scroll to position [4319, 0]
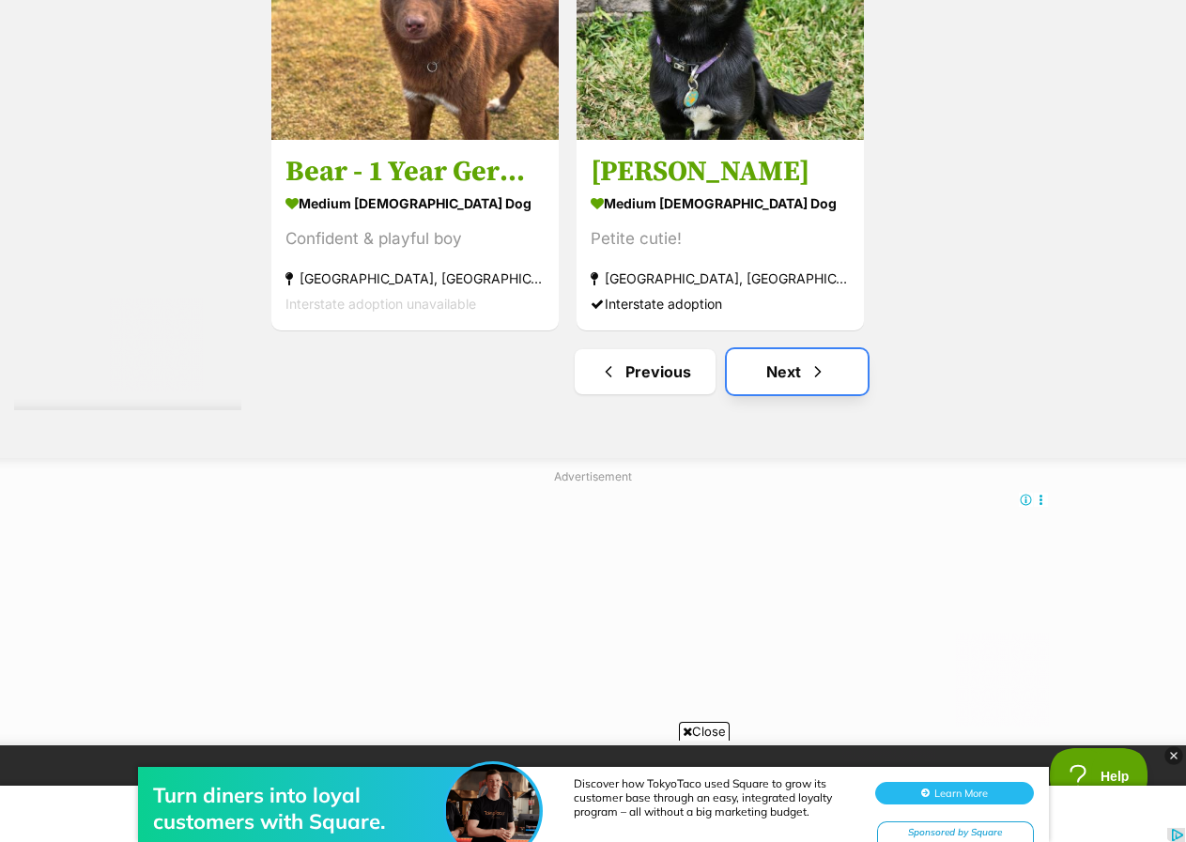
click at [786, 379] on link "Next" at bounding box center [797, 371] width 141 height 45
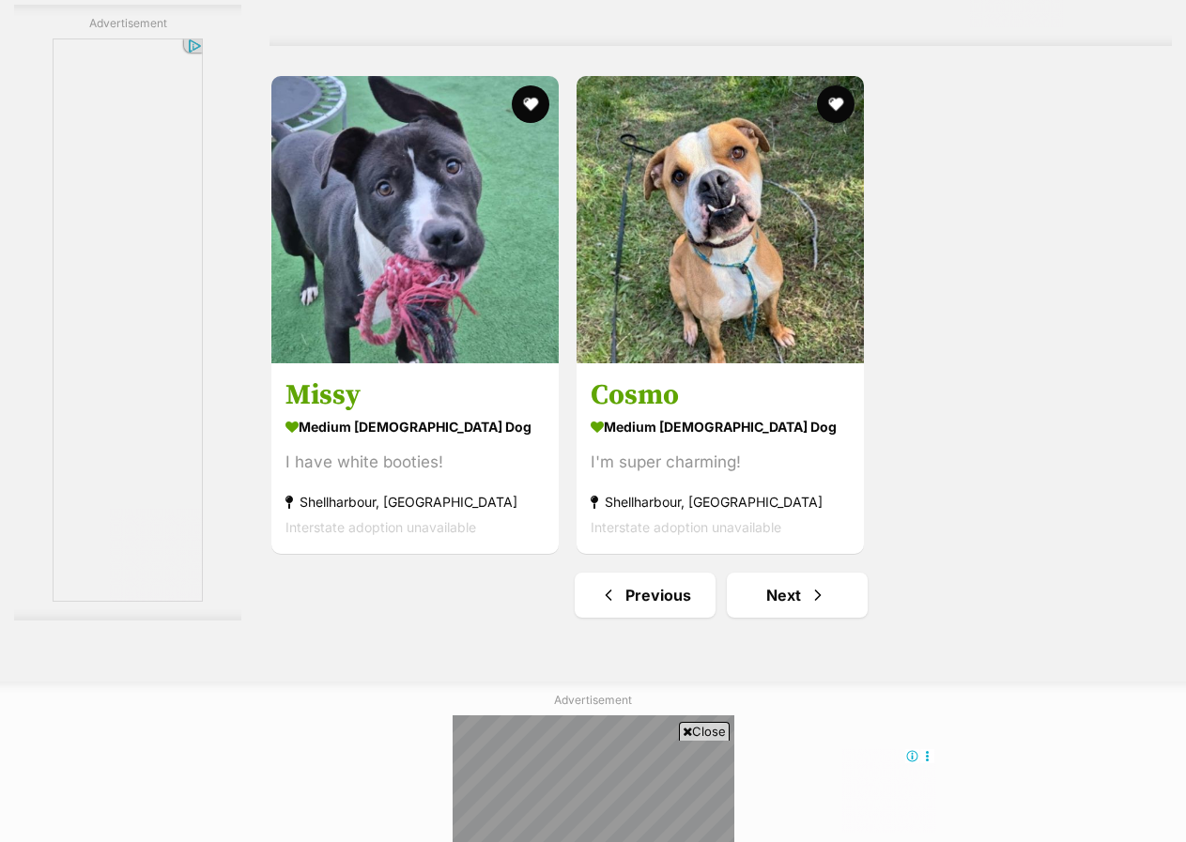
scroll to position [4131, 0]
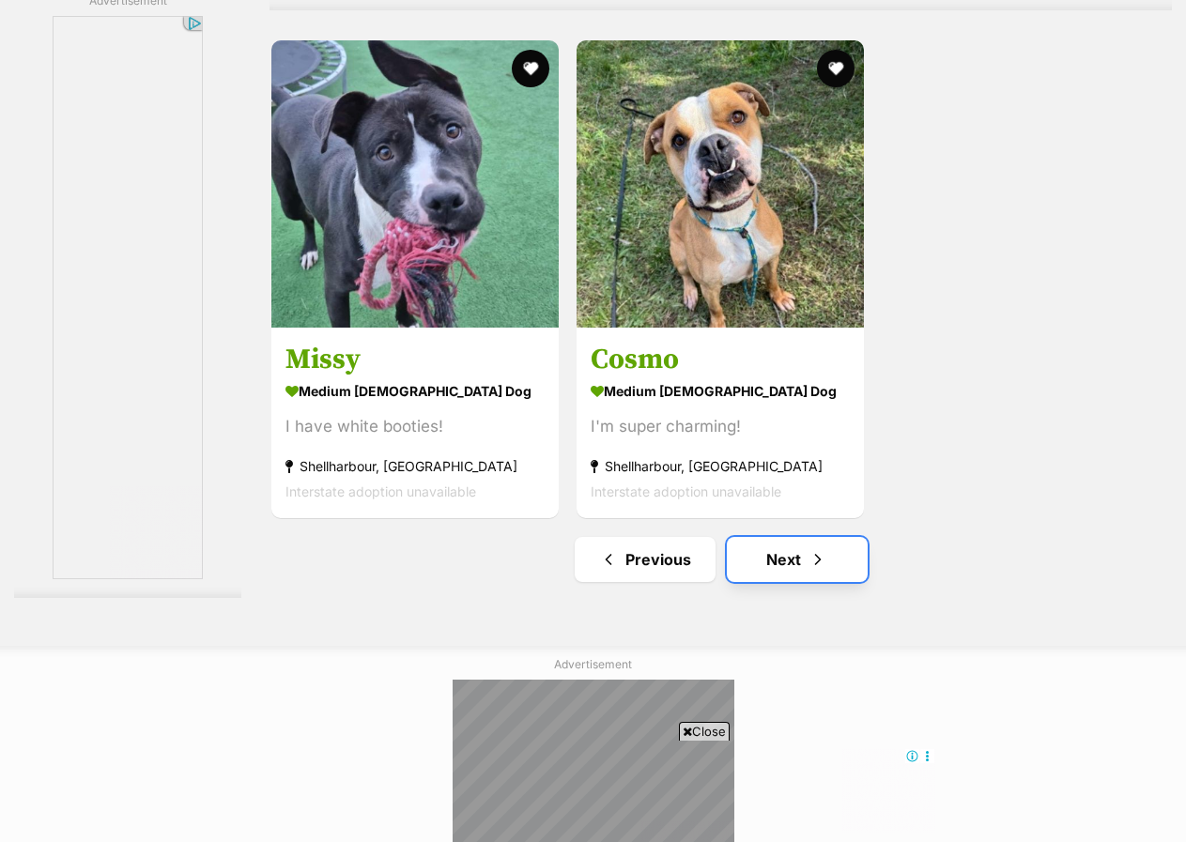
click at [758, 573] on link "Next" at bounding box center [797, 559] width 141 height 45
